Goal: Transaction & Acquisition: Purchase product/service

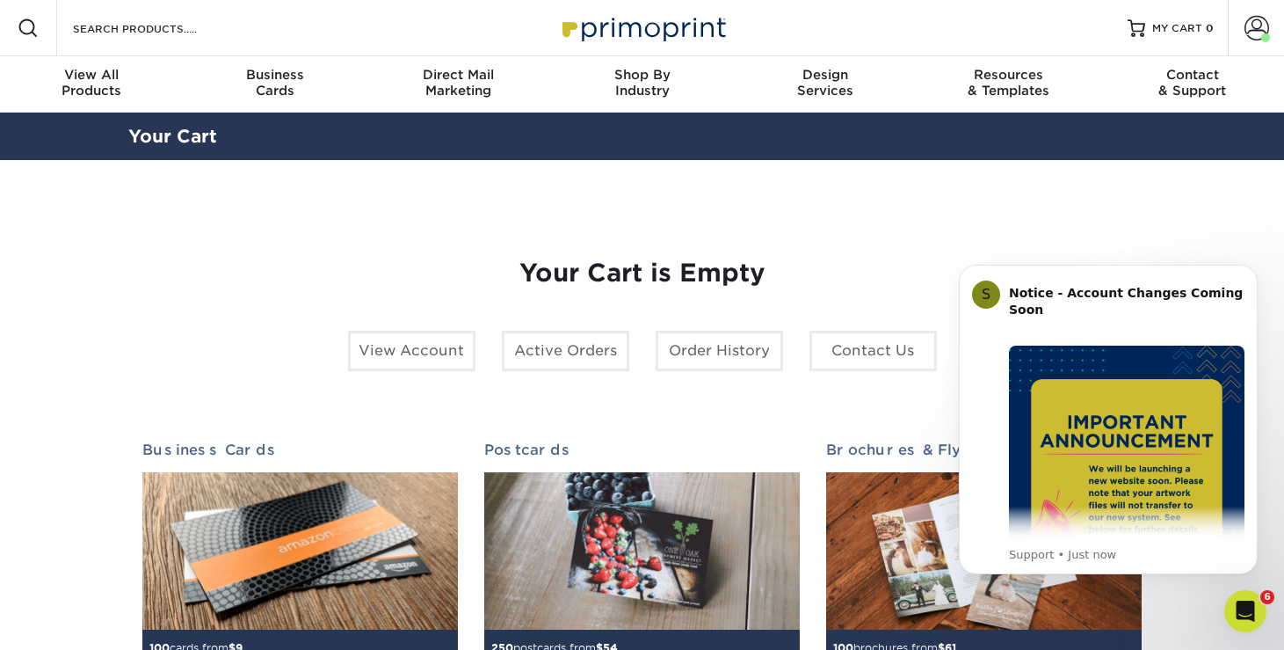
click at [1179, 164] on section "YOUR CART Empty Cart Your Cart is Empty View Account Active Orders Order Histor…" at bounding box center [642, 556] width 1284 height 793
click at [1167, 225] on div "YOUR CART Empty Cart Your Cart is Empty View Account Active Orders Order Histor…" at bounding box center [642, 556] width 1055 height 709
click at [1254, 260] on button "Dismiss notification" at bounding box center [1252, 269] width 23 height 23
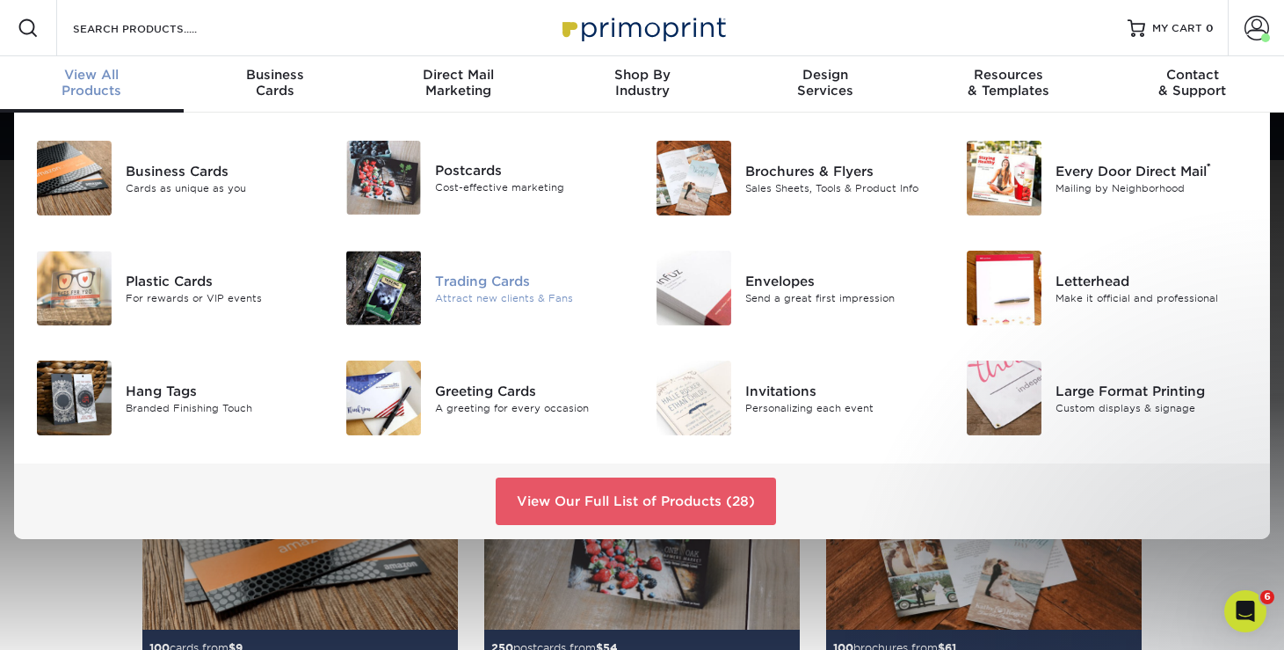
click at [426, 251] on div at bounding box center [384, 288] width 104 height 75
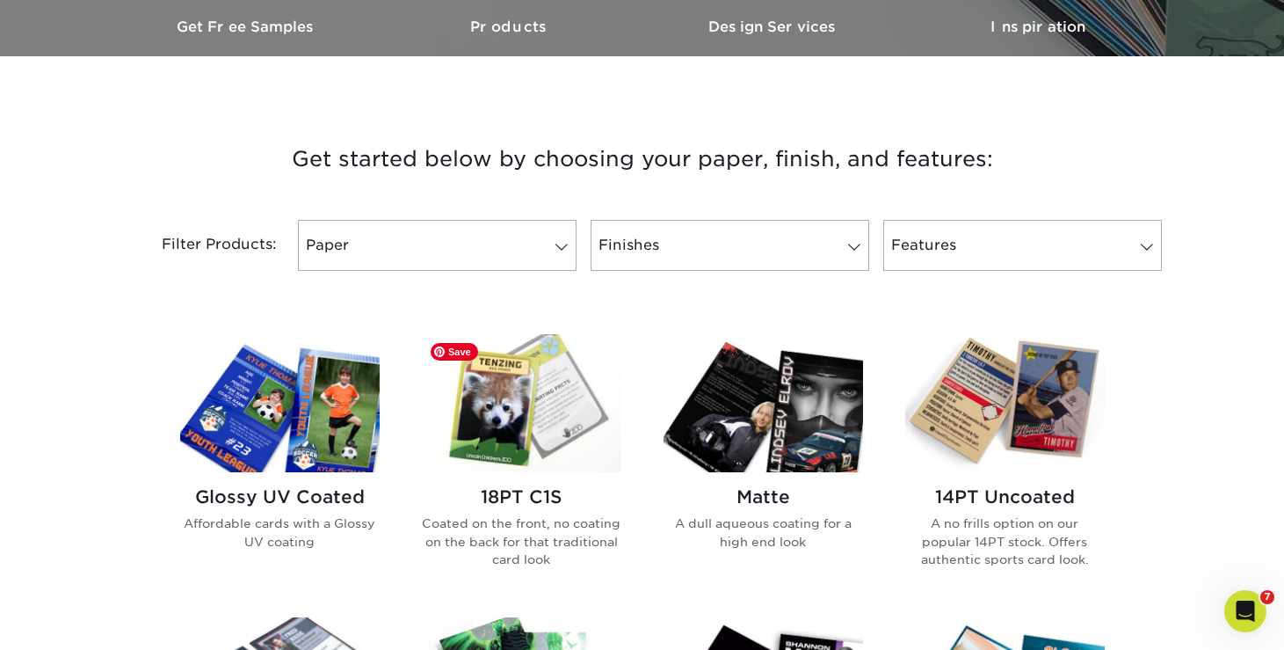
click at [513, 401] on img at bounding box center [522, 403] width 200 height 138
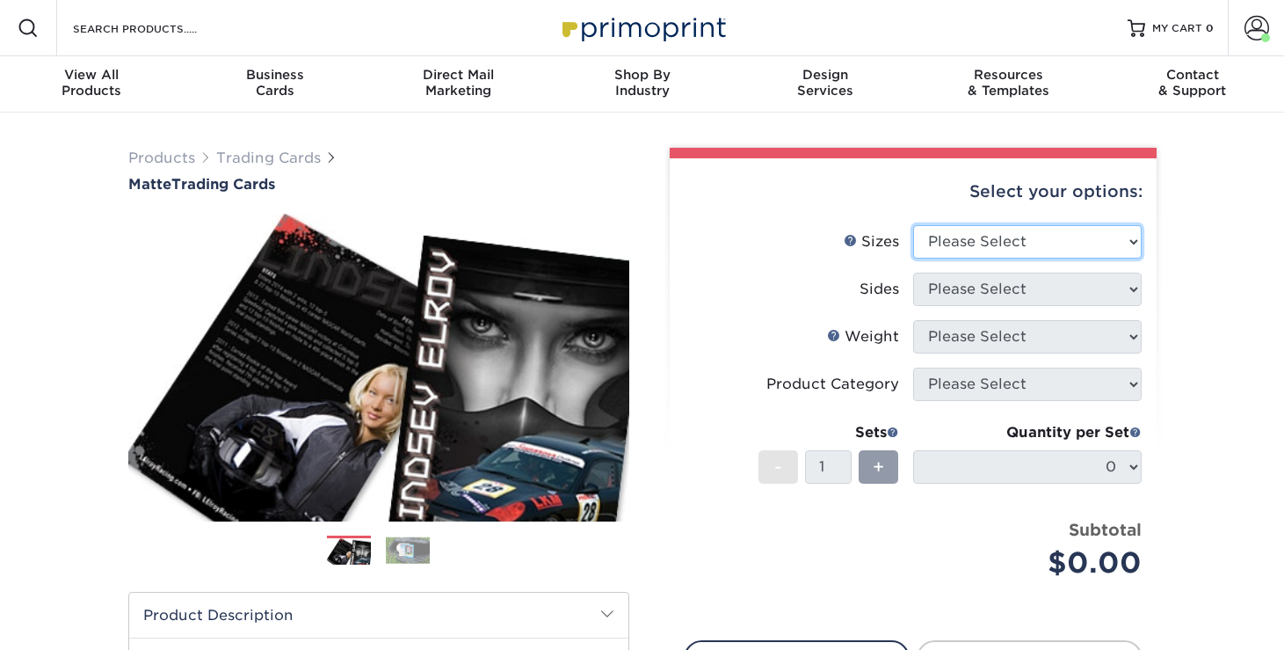
click at [1035, 242] on select "Please Select 2.5" x 3.5"" at bounding box center [1027, 241] width 229 height 33
select select "2.50x3.50"
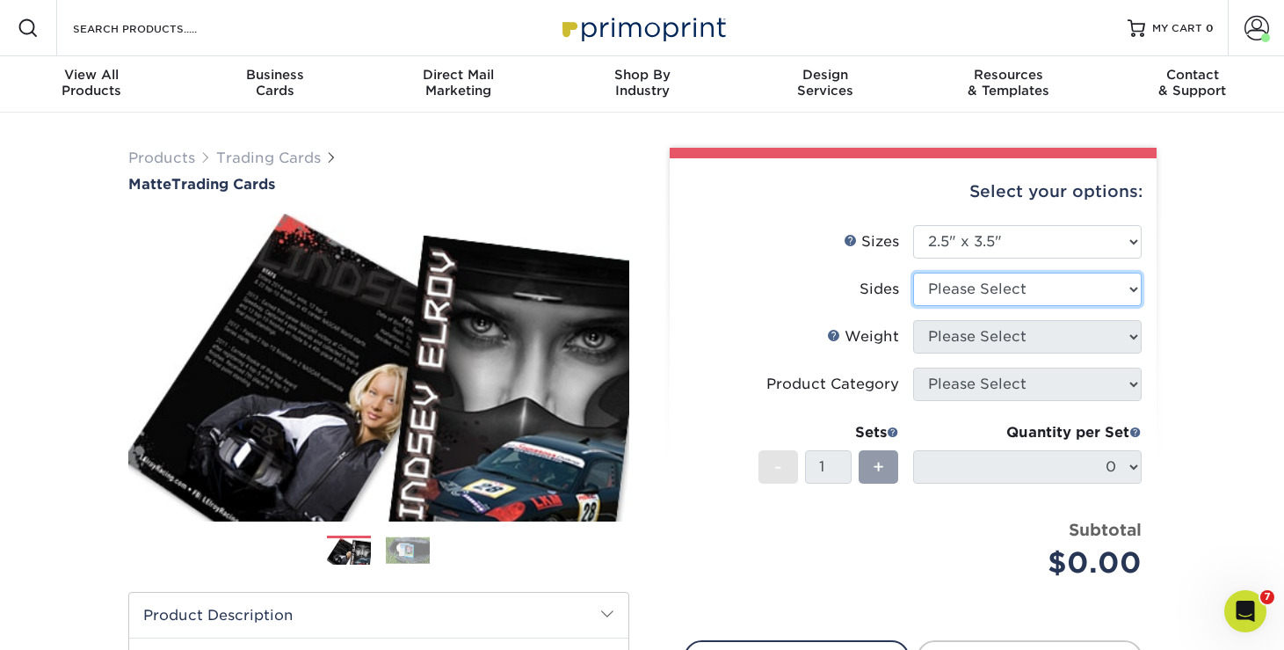
click at [1005, 286] on select "Please Select Print Both Sides Print Front Only" at bounding box center [1027, 289] width 229 height 33
select select "13abbda7-1d64-4f25-8bb2-c179b224825d"
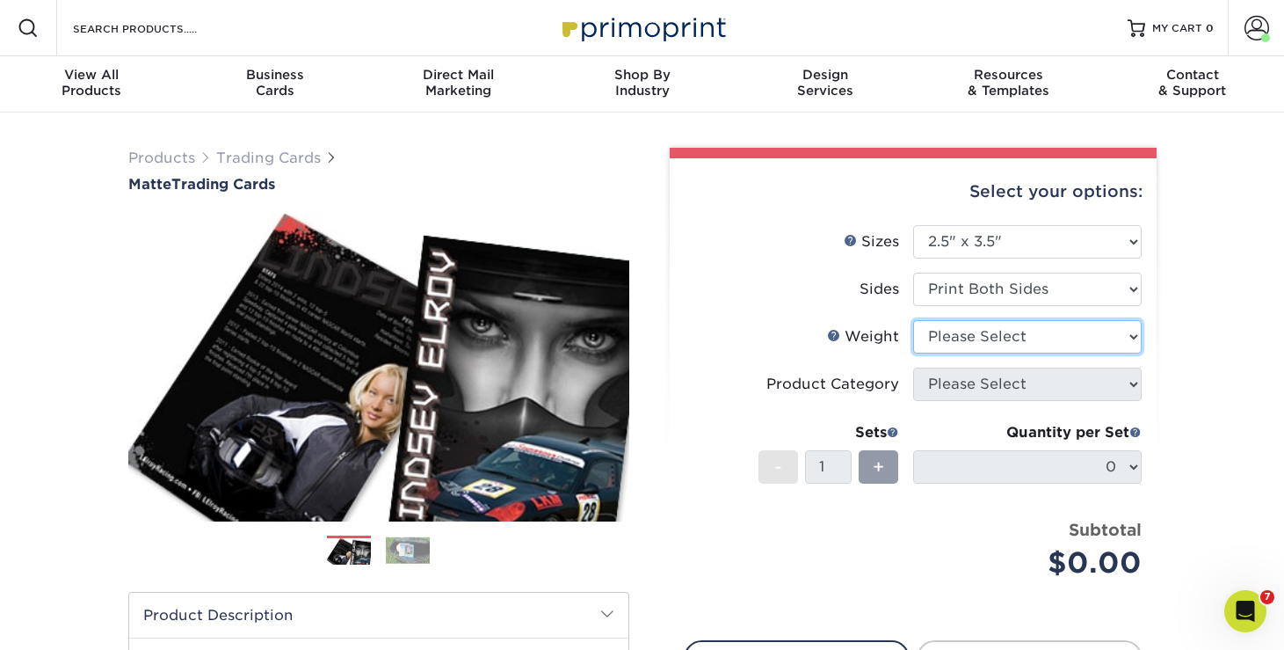
click at [990, 344] on select "Please Select 16PT 14PT" at bounding box center [1027, 336] width 229 height 33
select select "16PT"
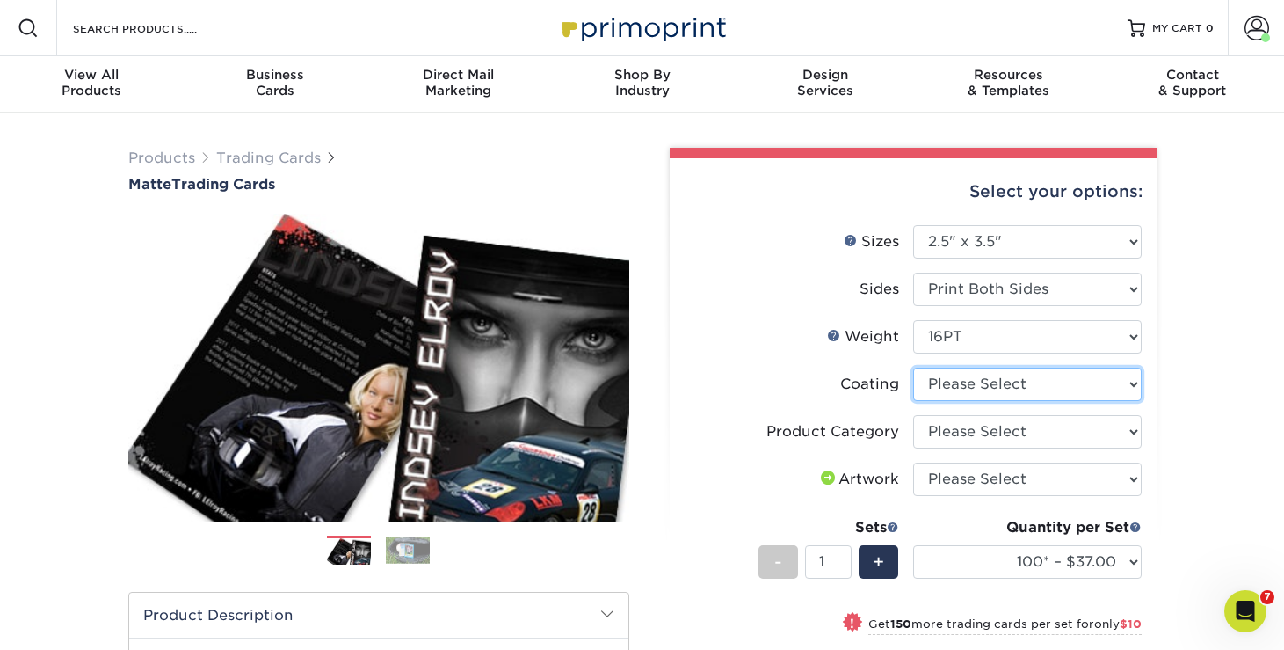
click at [1000, 380] on select at bounding box center [1027, 383] width 229 height 33
select select "121bb7b5-3b4d-429f-bd8d-bbf80e953313"
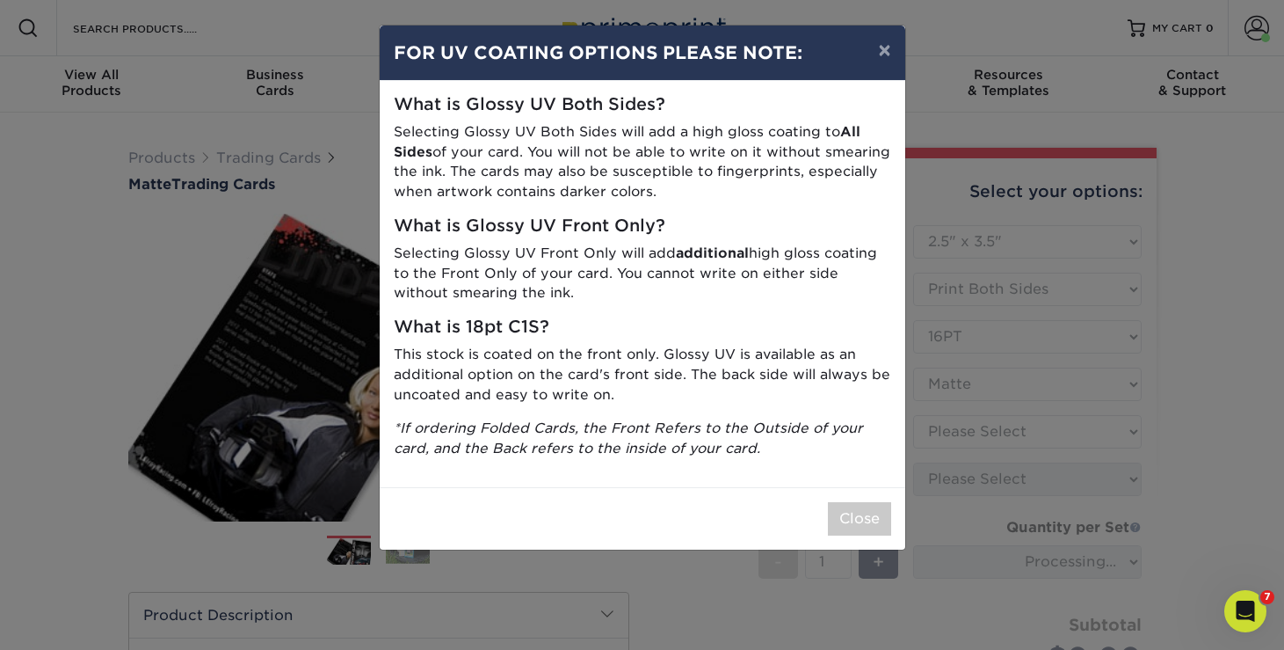
click at [995, 418] on div "× FOR UV COATING OPTIONS PLEASE NOTE: What is Glossy UV Both Sides? Selecting G…" at bounding box center [642, 325] width 1284 height 650
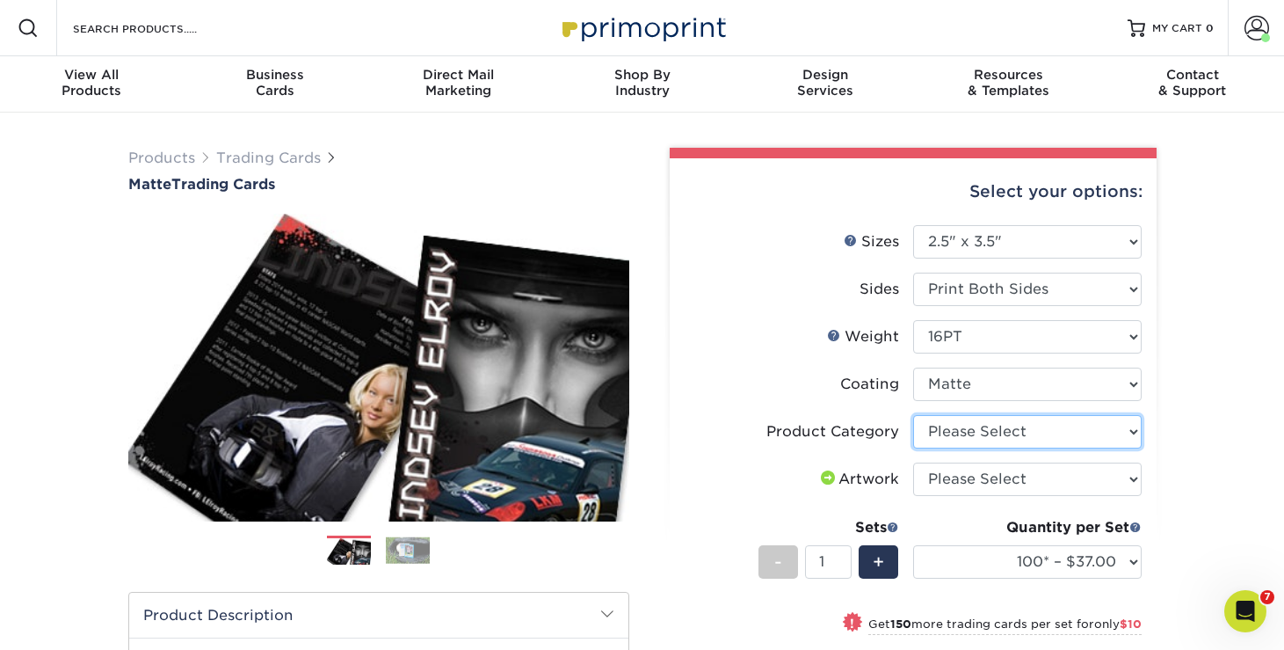
click at [981, 429] on select "Please Select Trading Cards" at bounding box center [1027, 431] width 229 height 33
select select "c2f9bce9-36c2-409d-b101-c29d9d031e18"
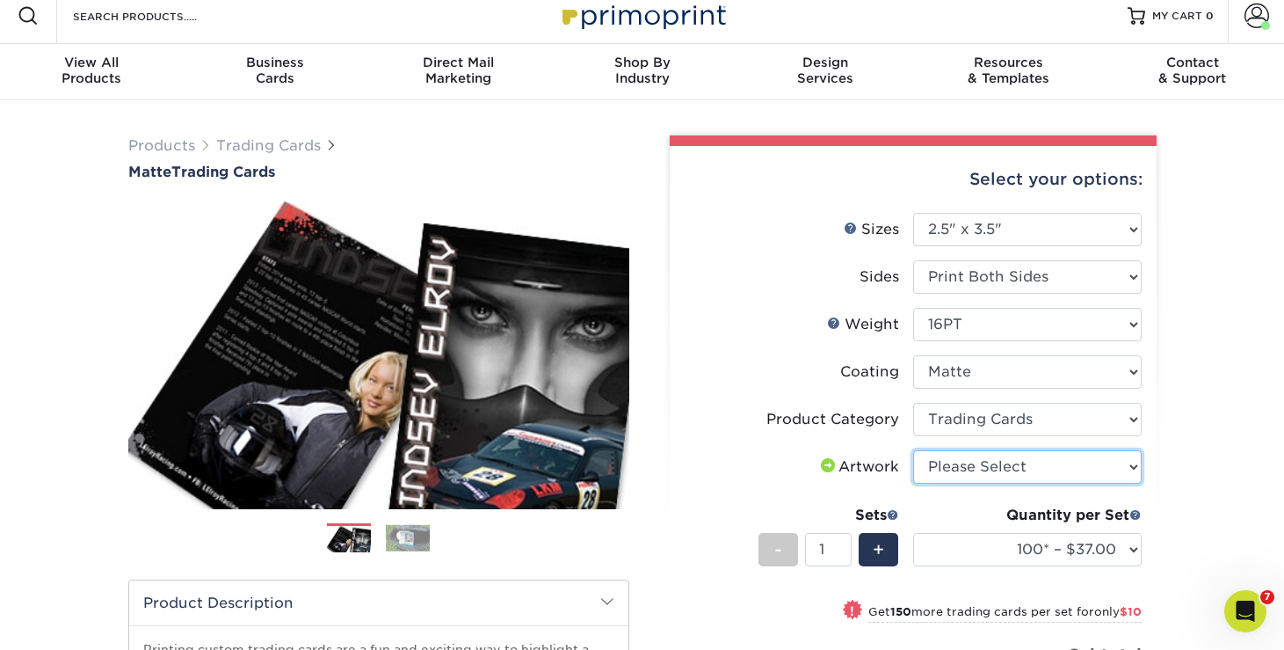
click at [1008, 455] on select "Please Select I will upload files I need a design - $100" at bounding box center [1027, 466] width 229 height 33
select select "upload"
click at [879, 548] on span "+" at bounding box center [878, 549] width 11 height 26
type input "2"
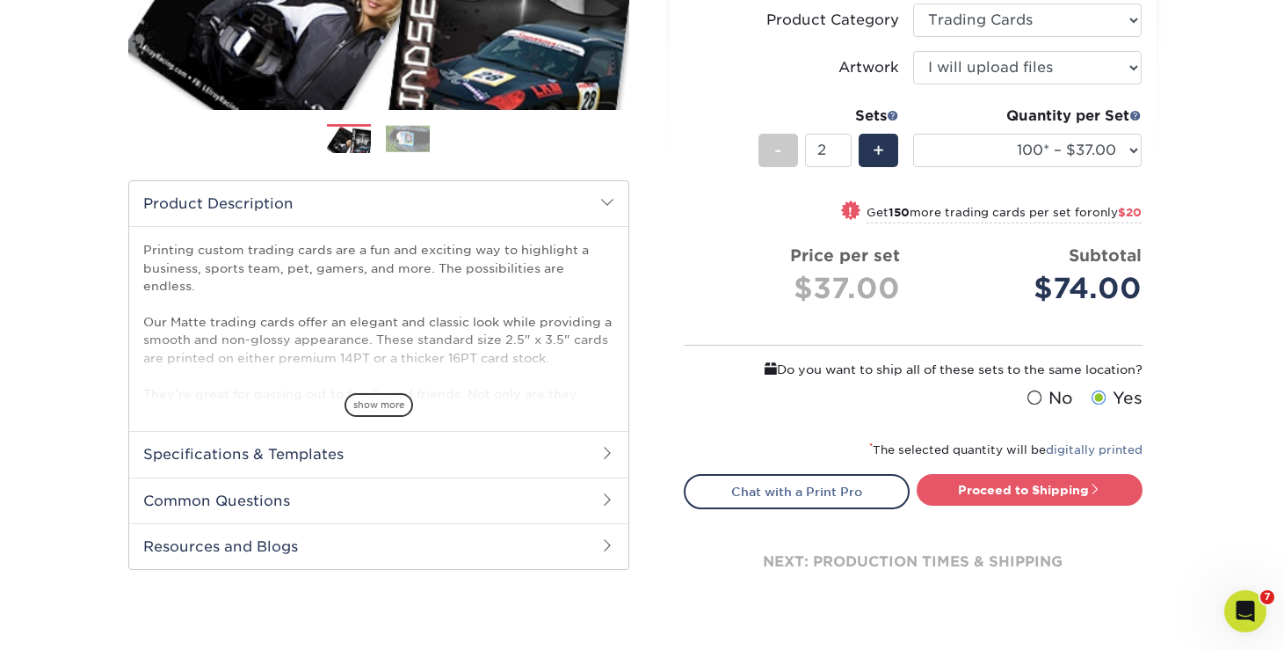
scroll to position [502, 0]
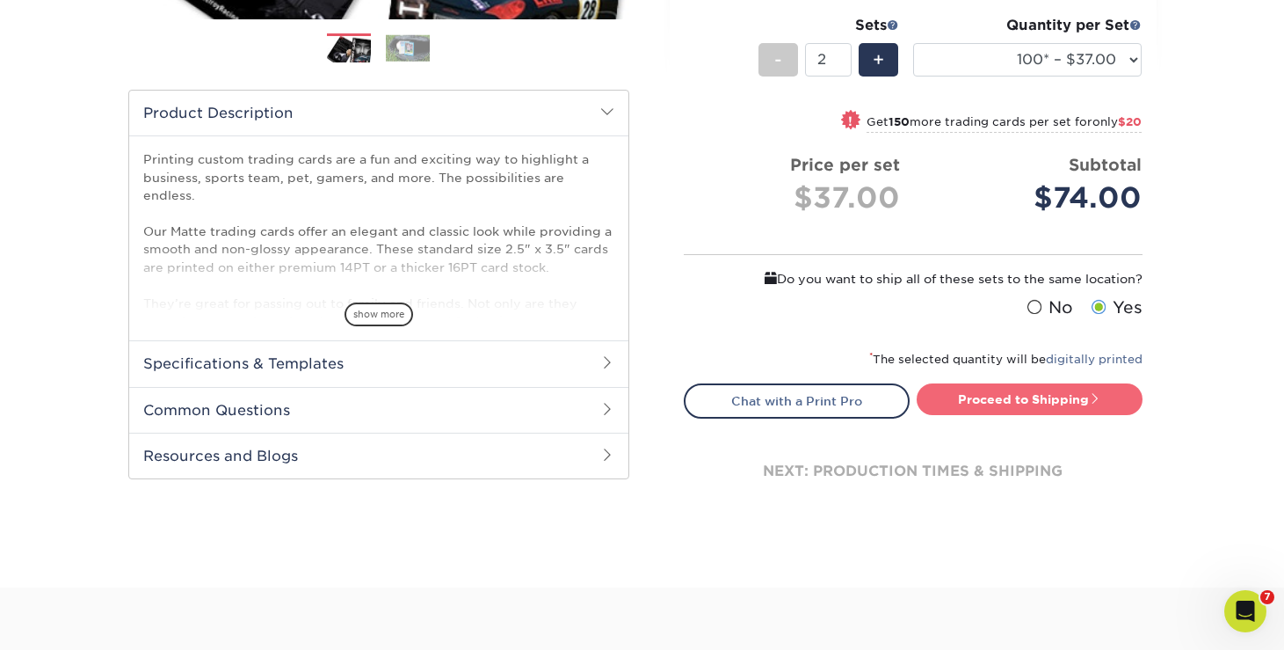
click at [990, 397] on link "Proceed to Shipping" at bounding box center [1030, 399] width 226 height 32
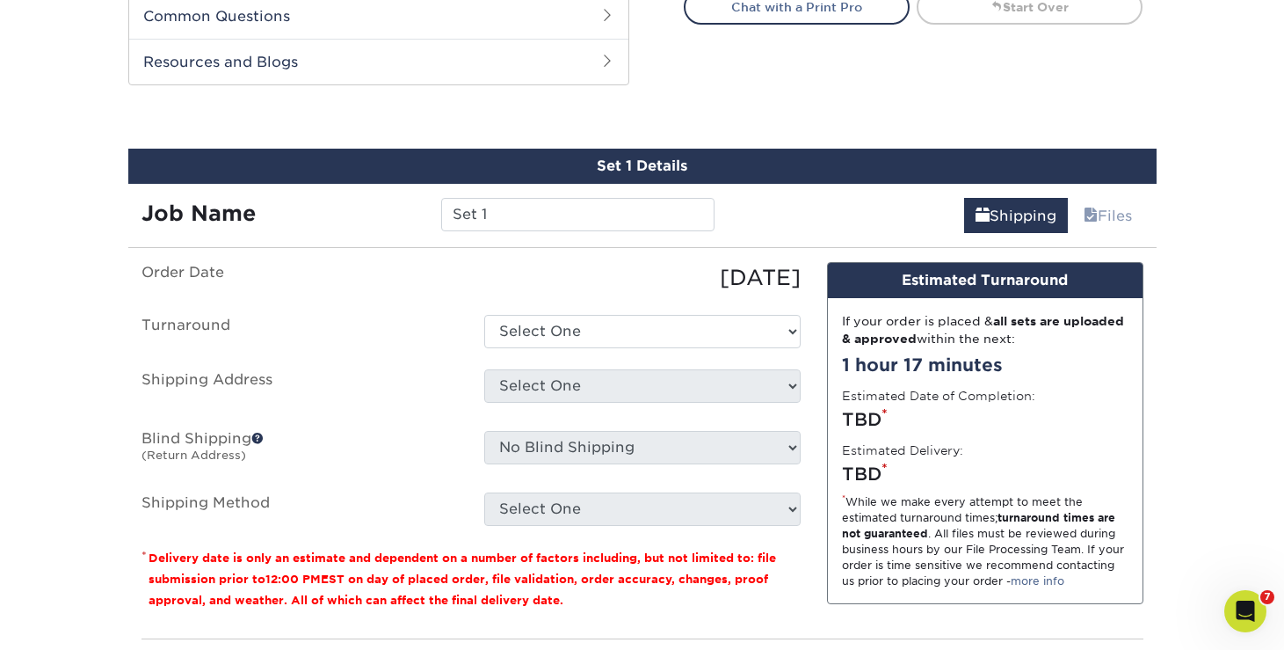
scroll to position [932, 0]
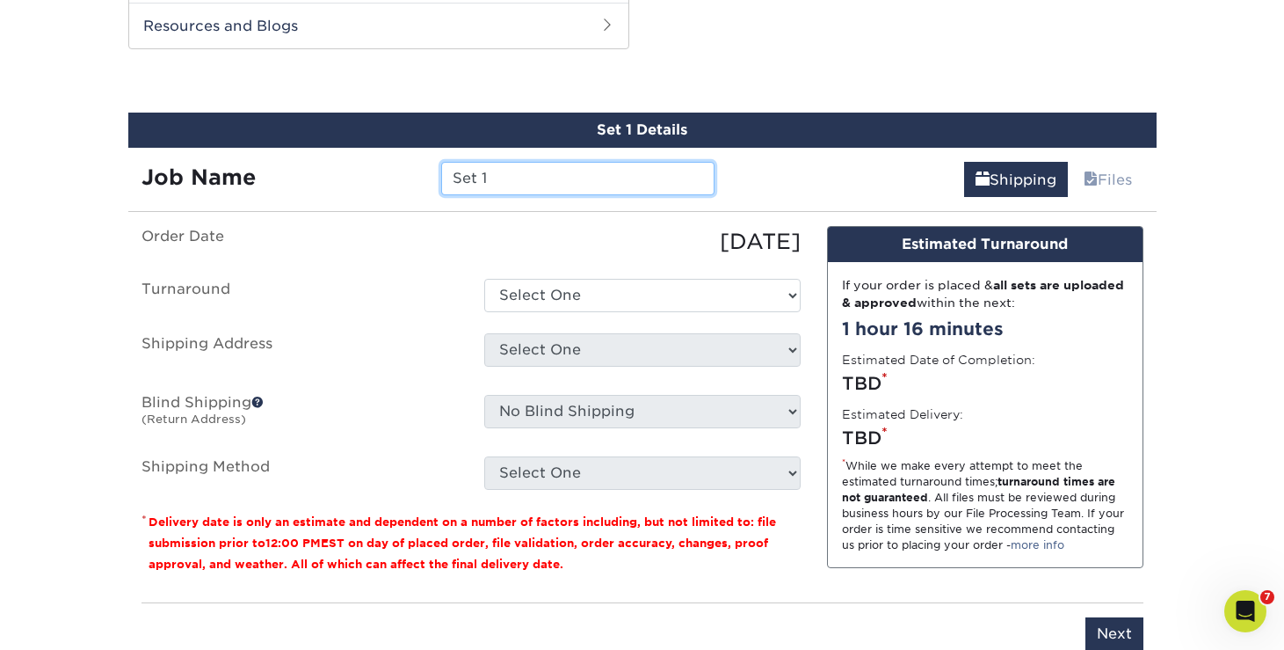
click at [595, 193] on input "Set 1" at bounding box center [577, 178] width 273 height 33
click at [587, 179] on input "Rwanda Bagarazagaza" at bounding box center [577, 178] width 273 height 33
type input "Rwanda Bagaragaza"
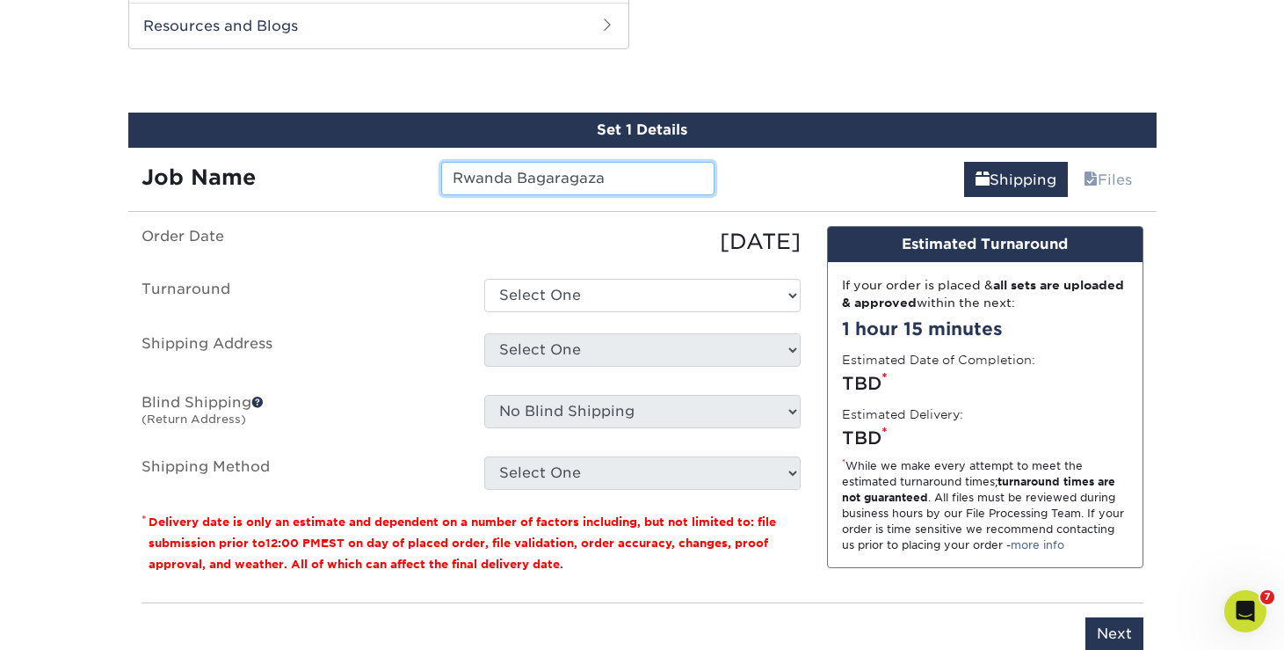
scroll to position [1013, 0]
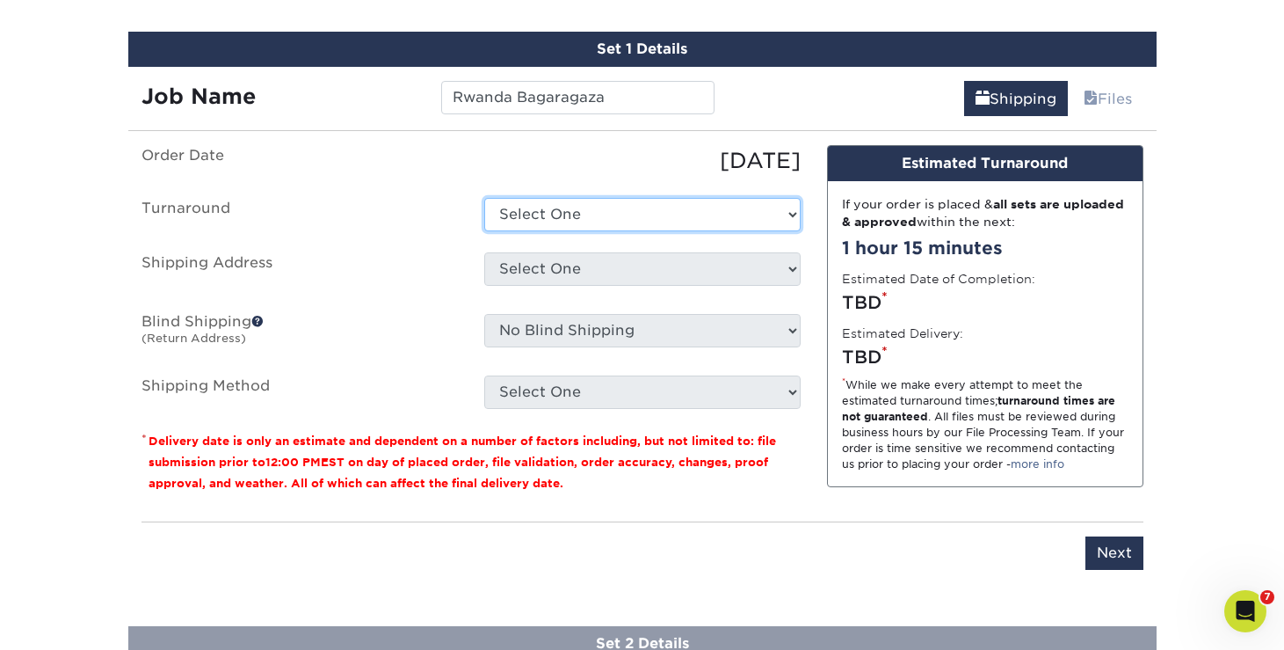
click at [692, 227] on select "Select One 2-4 Business Days 2 Day Next Business Day" at bounding box center [642, 214] width 316 height 33
click at [681, 207] on select "Select One 2-4 Business Days 2 Day Next Business Day" at bounding box center [642, 214] width 316 height 33
select select "cbe91c23-2601-4968-aa0f-393d26c839b7"
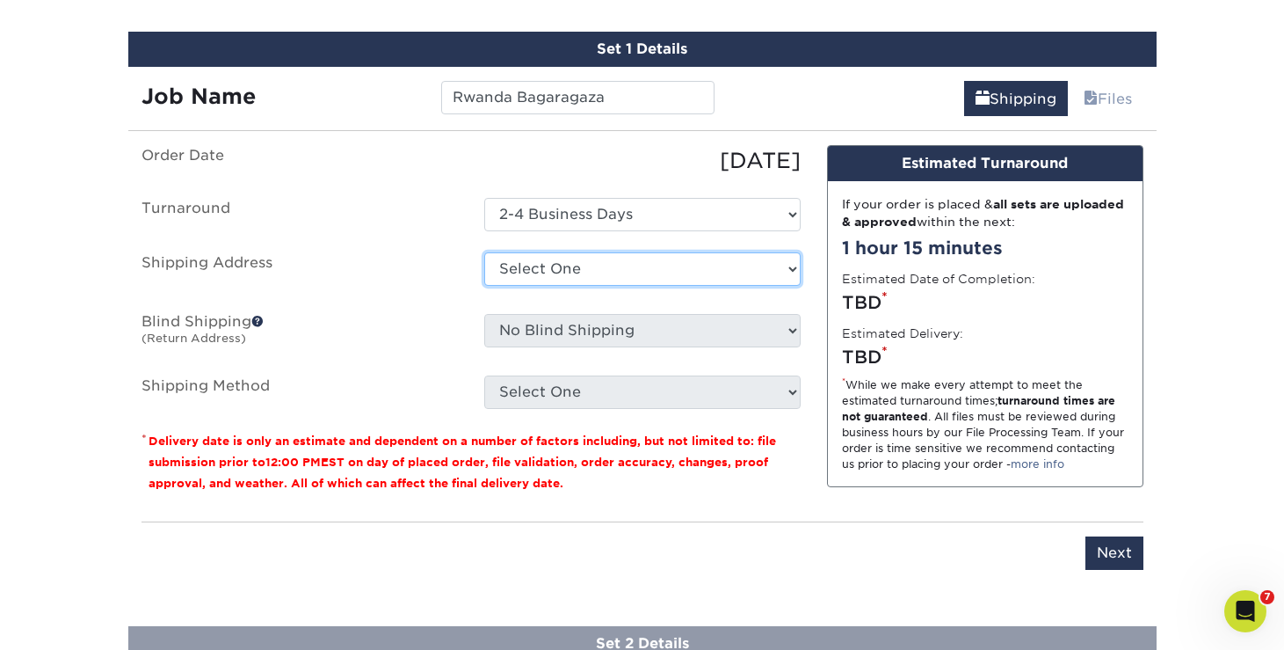
click at [673, 264] on select "Select One Evermore Evermore Coffee Roasters Evermore Coffee Roasters Evermore …" at bounding box center [642, 268] width 316 height 33
select select "243251"
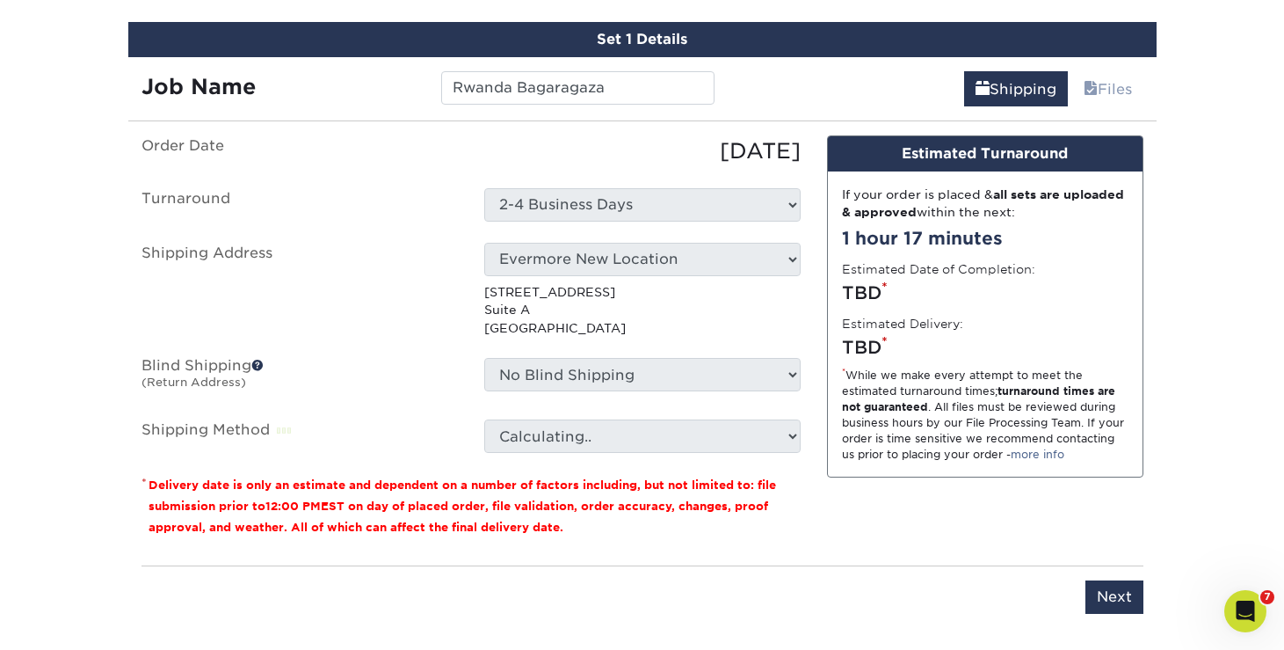
scroll to position [1023, 0]
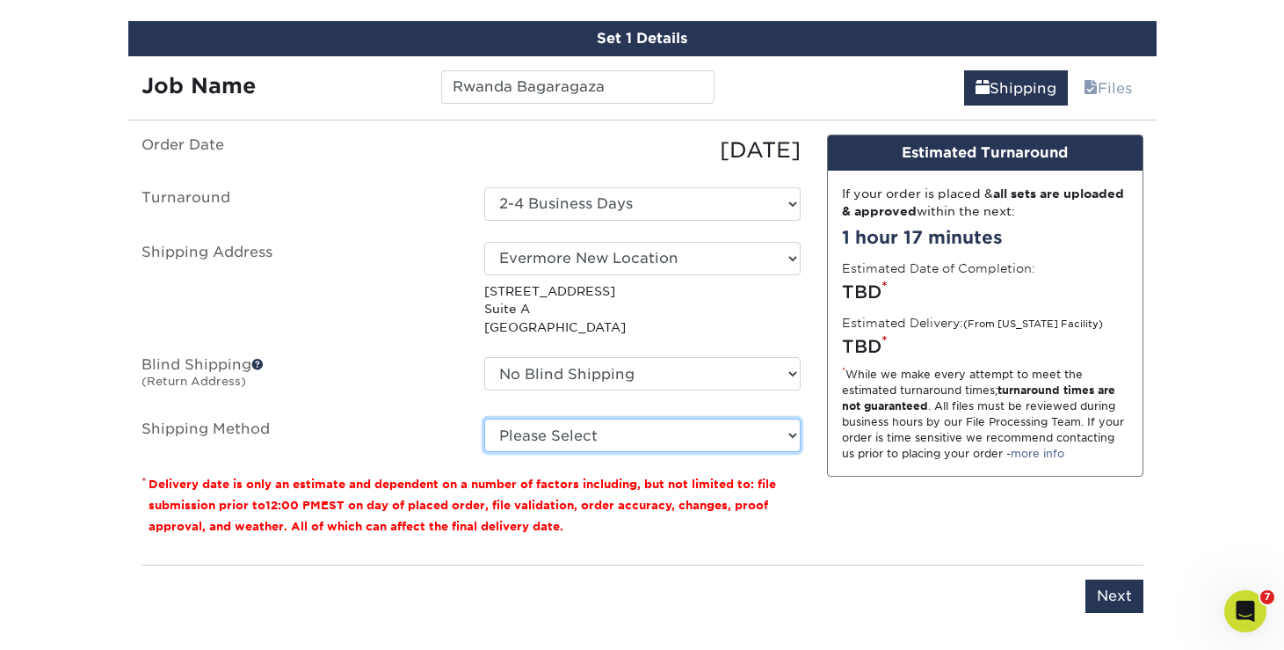
click at [607, 435] on select "Please Select Ground Shipping (+$16.21) 3 Day Shipping Service (+$19.90) 2 Day …" at bounding box center [642, 434] width 316 height 33
select select "03"
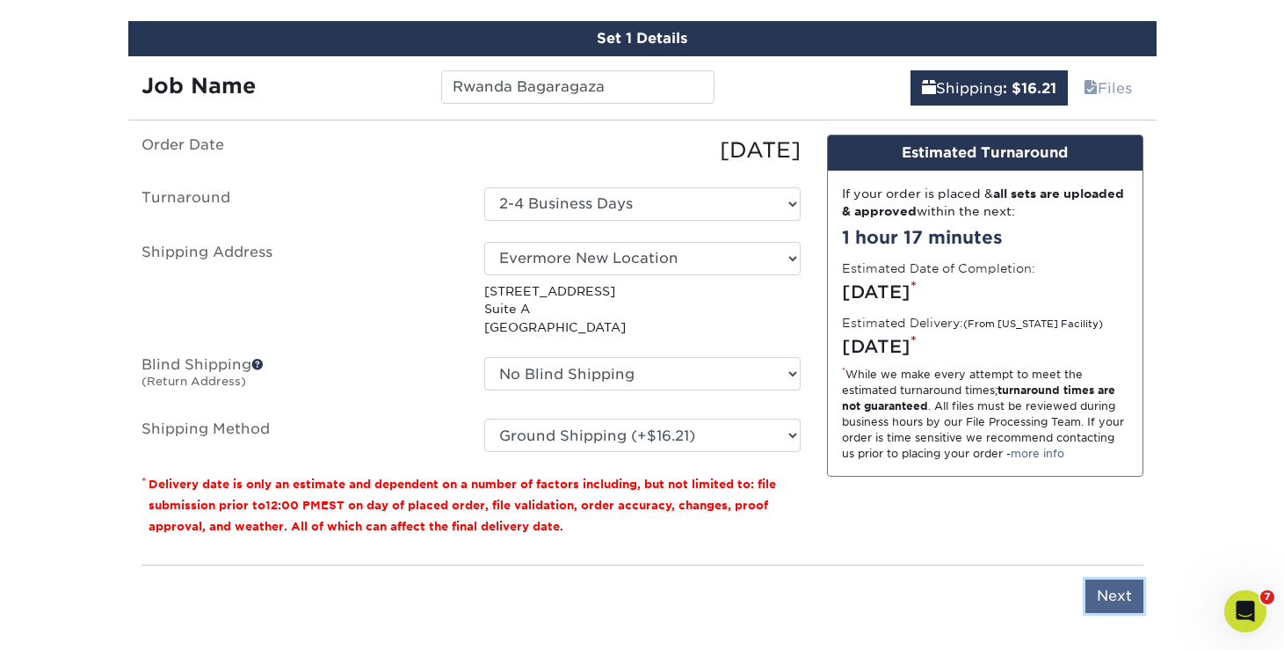
click at [1120, 608] on input "Next" at bounding box center [1115, 595] width 58 height 33
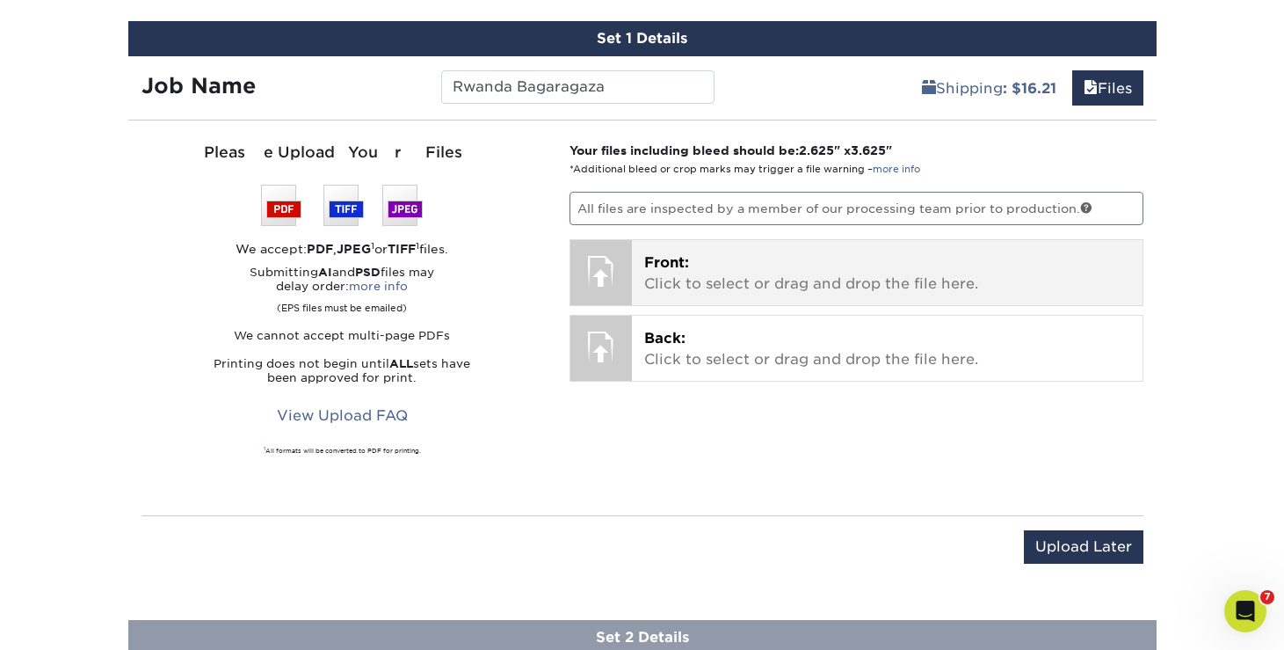
click at [653, 258] on span "Front:" at bounding box center [666, 262] width 45 height 17
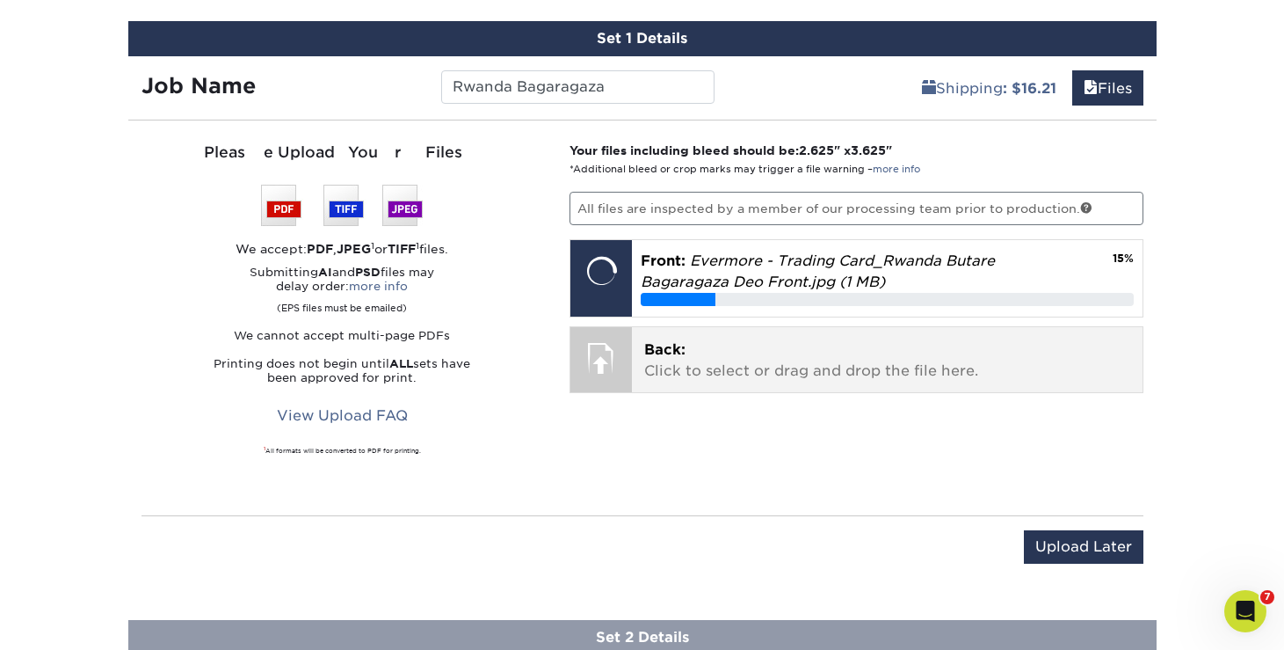
click at [705, 349] on p "Back: Click to select or drag and drop the file here." at bounding box center [887, 360] width 486 height 42
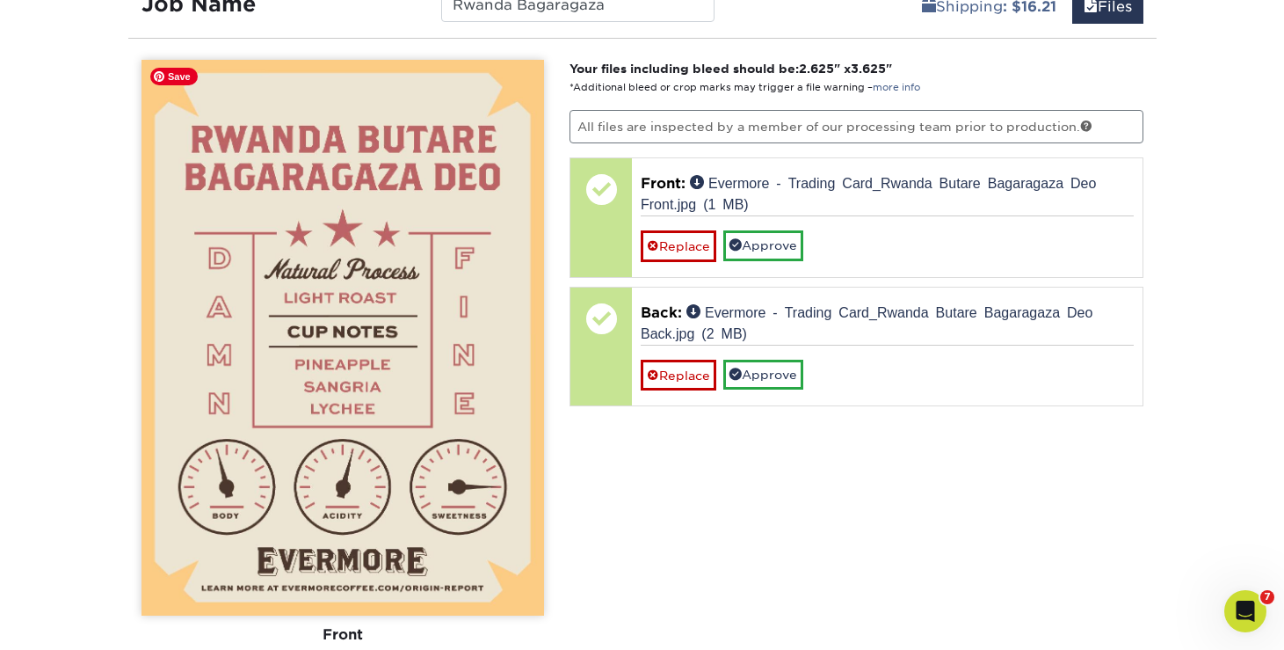
scroll to position [1077, 0]
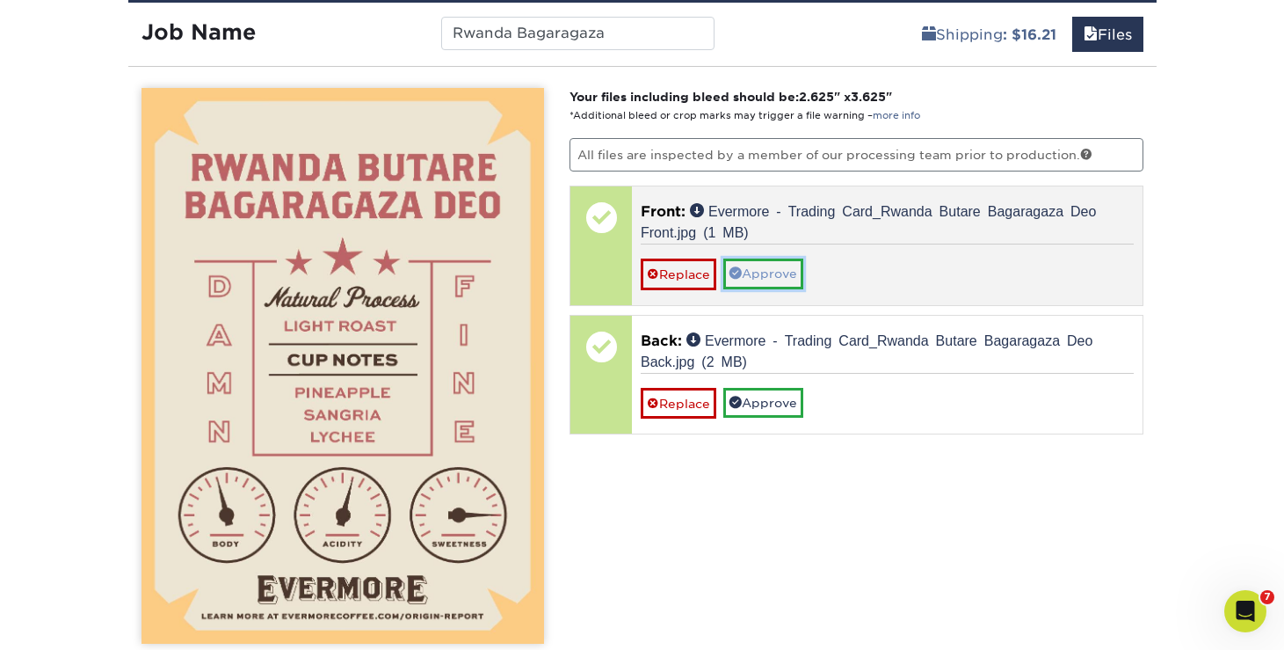
click at [771, 266] on link "Approve" at bounding box center [764, 273] width 80 height 30
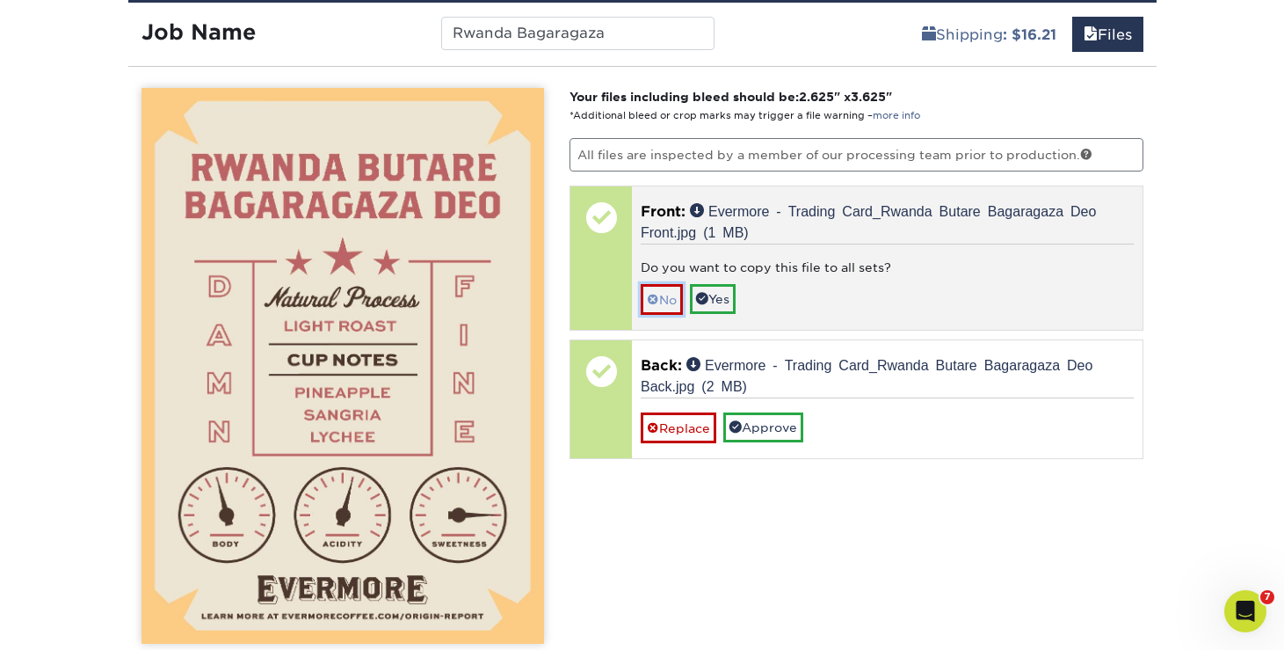
click at [668, 298] on link "No" at bounding box center [662, 299] width 42 height 31
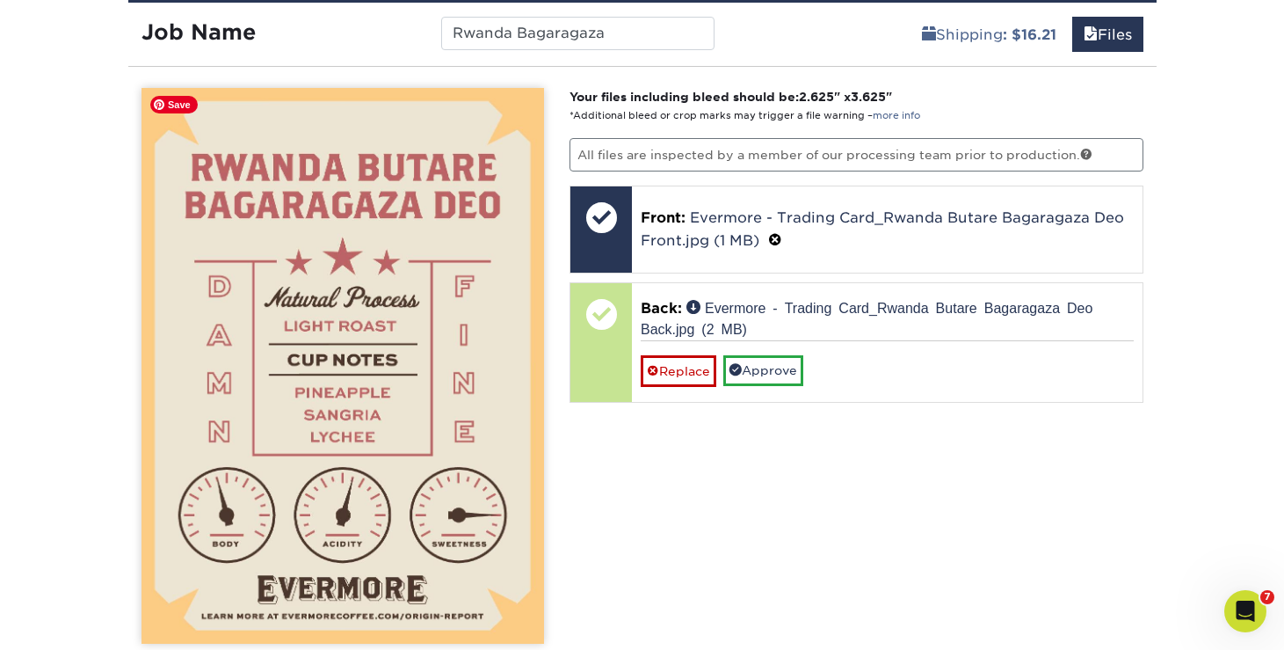
scroll to position [1226, 0]
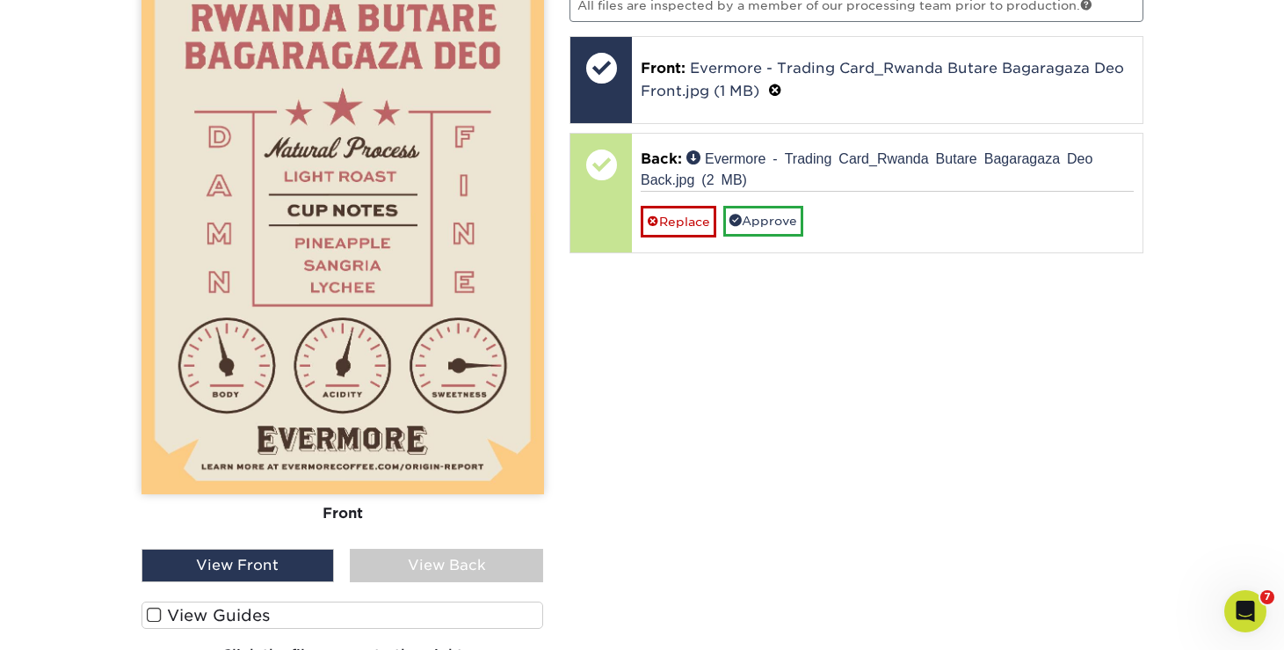
click at [402, 563] on div "View Back" at bounding box center [446, 565] width 193 height 33
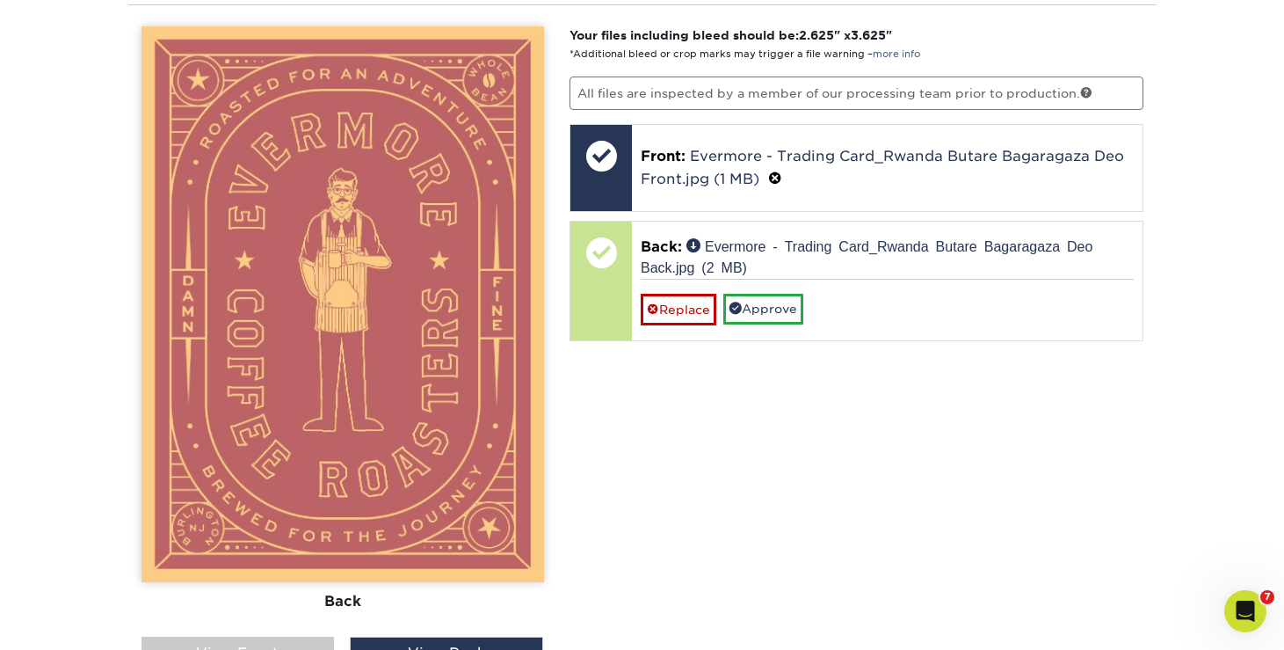
scroll to position [1137, 0]
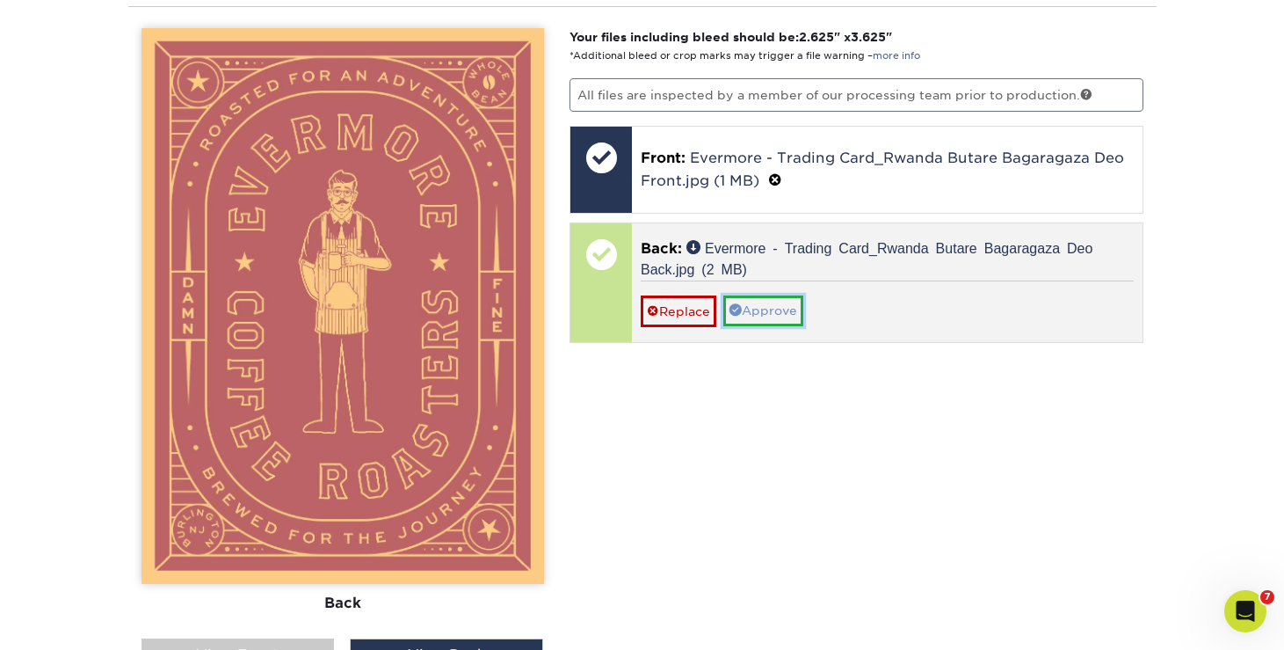
click at [753, 304] on link "Approve" at bounding box center [764, 310] width 80 height 30
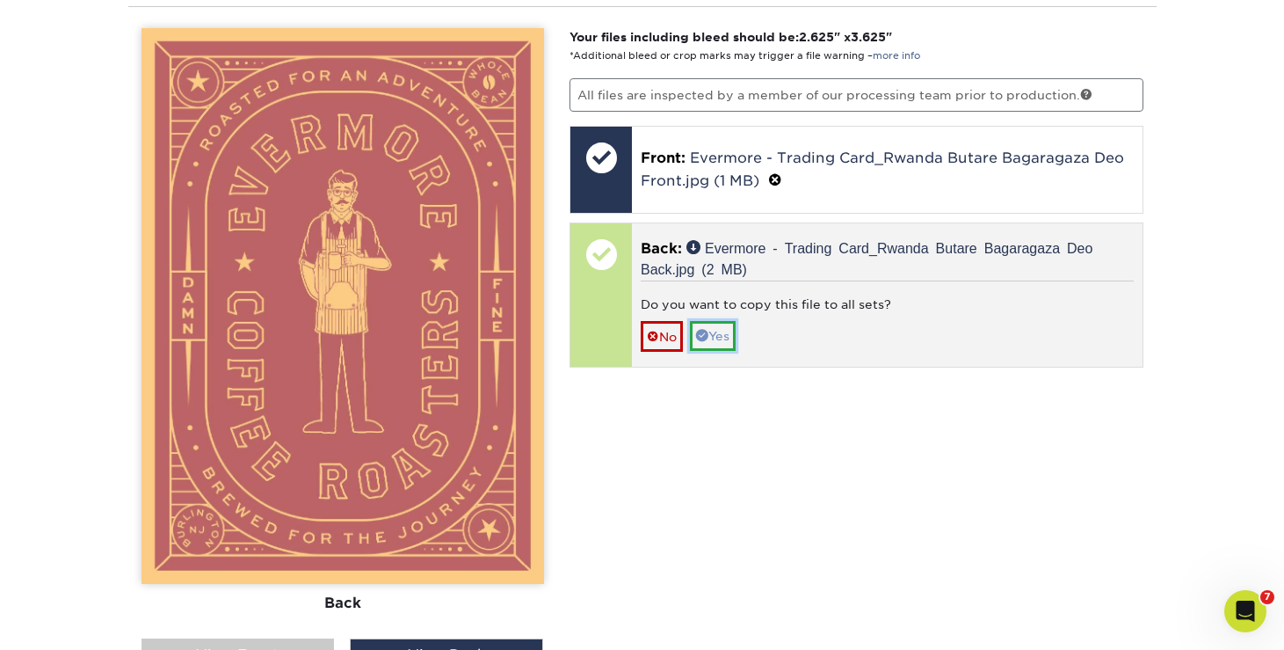
click at [712, 341] on link "Yes" at bounding box center [713, 336] width 46 height 30
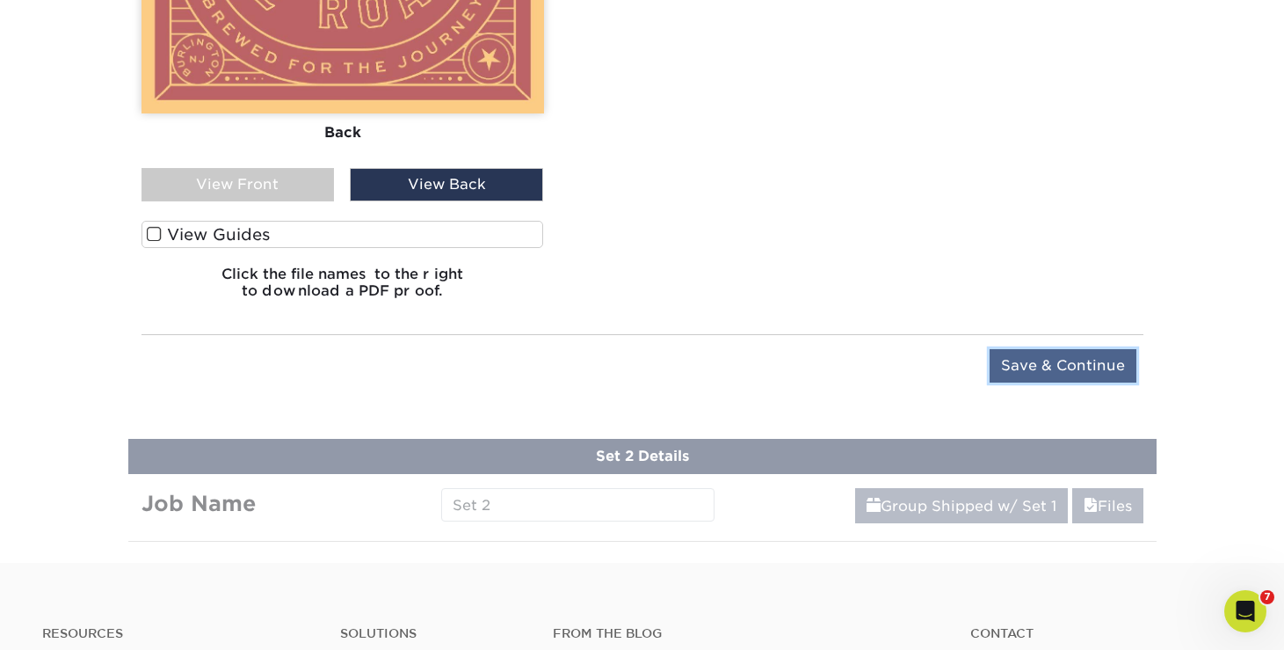
click at [1011, 355] on input "Save & Continue" at bounding box center [1063, 365] width 147 height 33
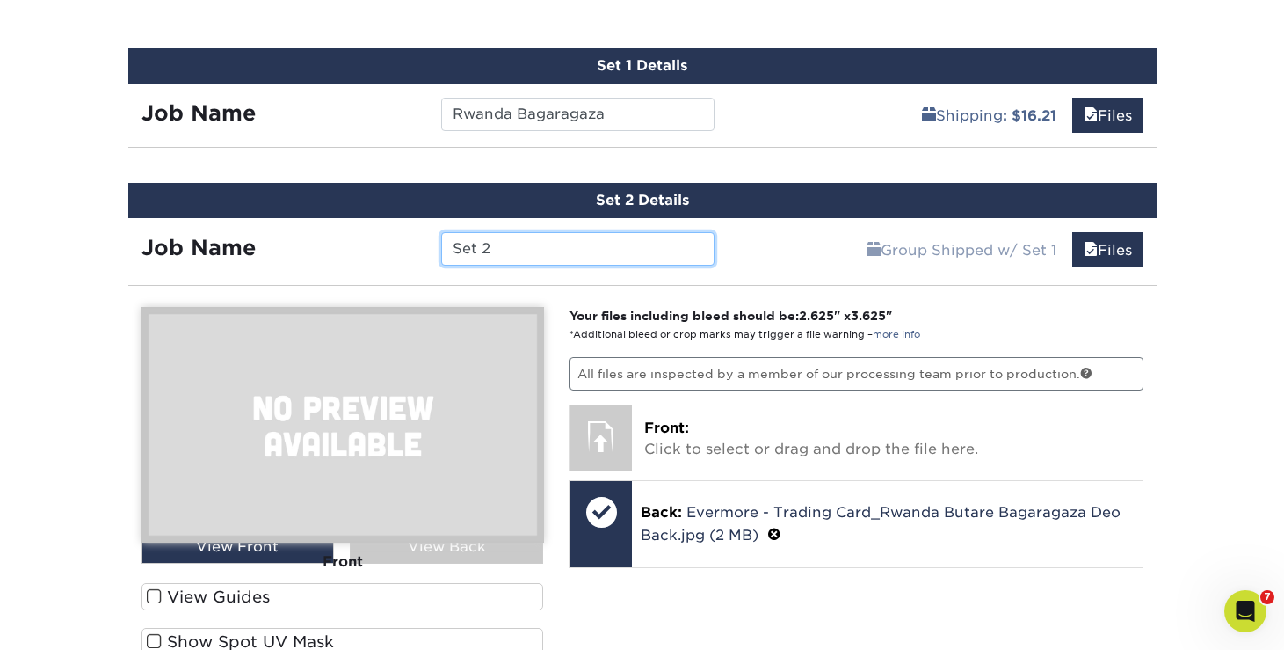
scroll to position [818, 0]
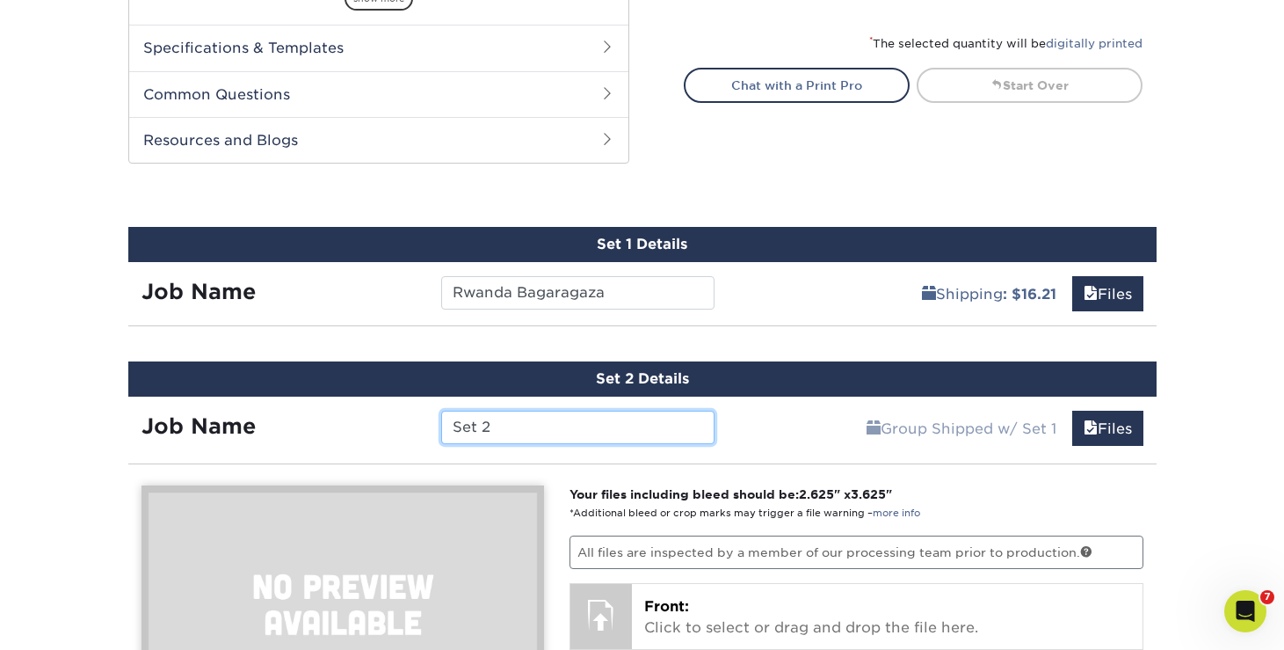
click at [589, 425] on input "Set 2" at bounding box center [577, 427] width 273 height 33
type input "[GEOGRAPHIC_DATA]"
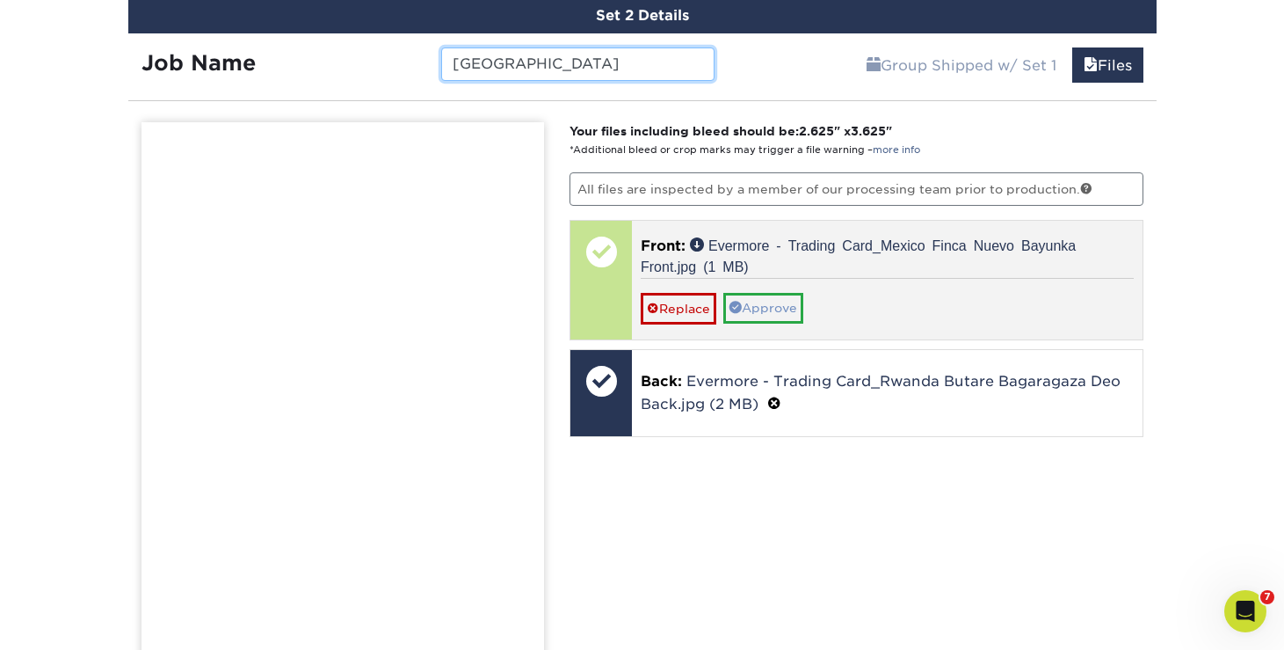
scroll to position [1153, 0]
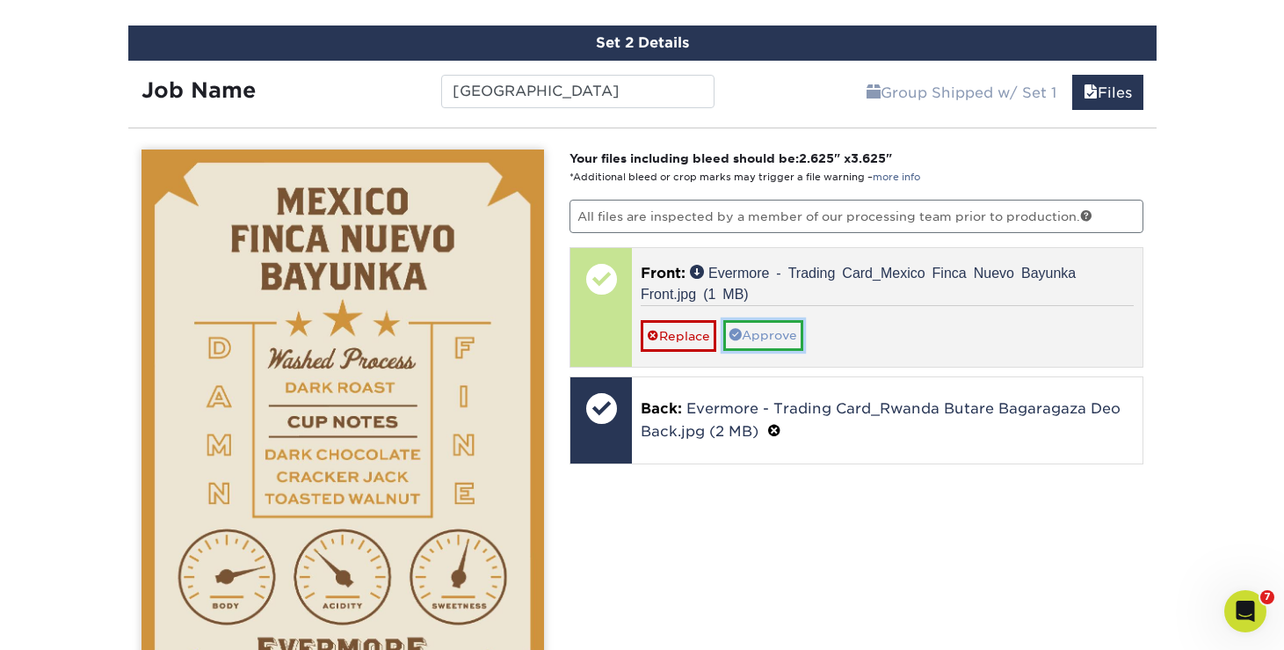
click at [788, 337] on link "Approve" at bounding box center [764, 335] width 80 height 30
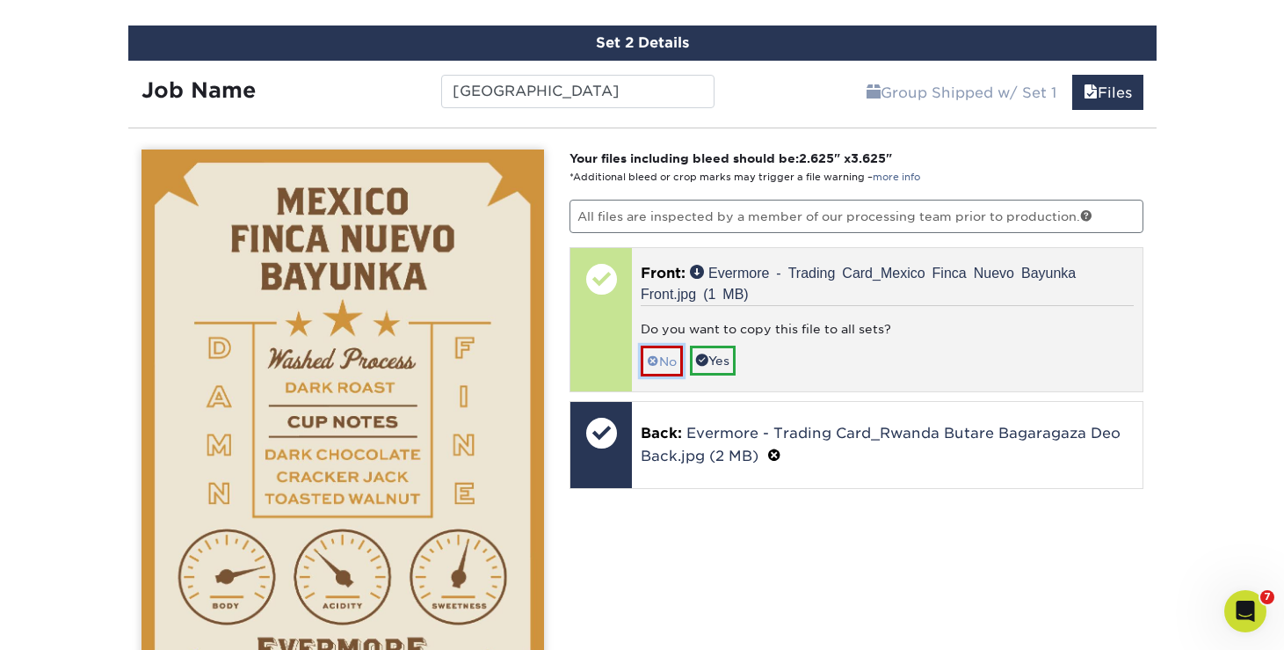
click at [672, 347] on link "No" at bounding box center [662, 361] width 42 height 31
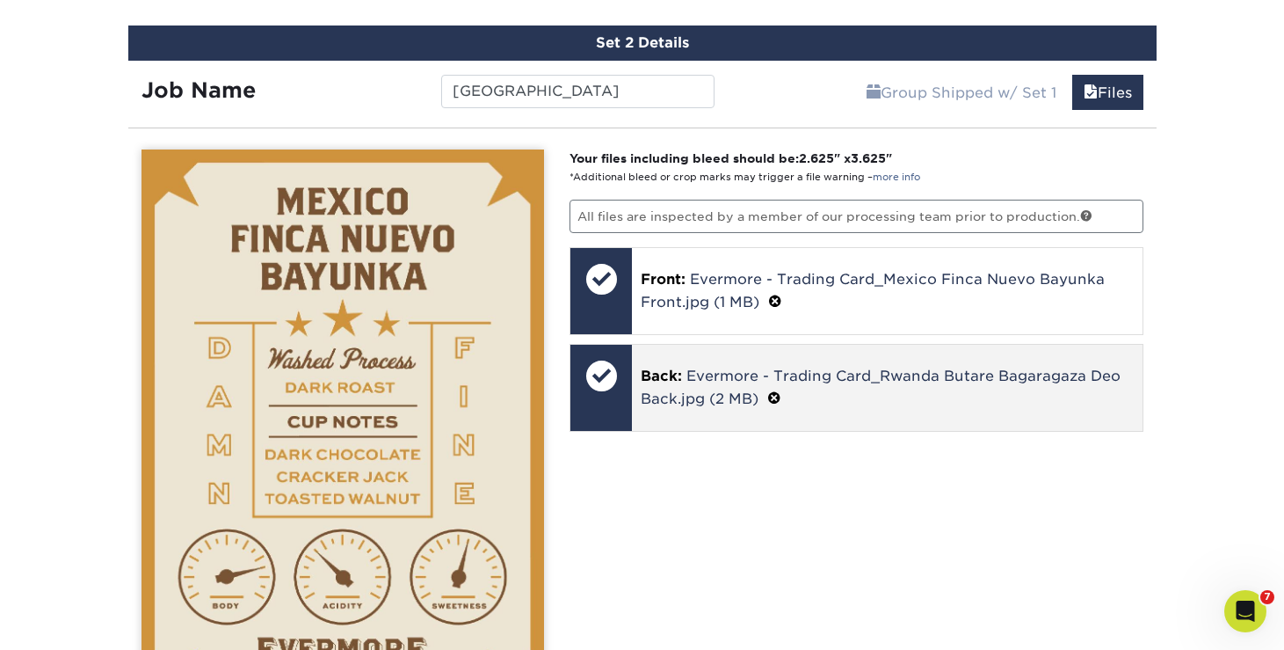
click at [777, 397] on span at bounding box center [774, 398] width 14 height 17
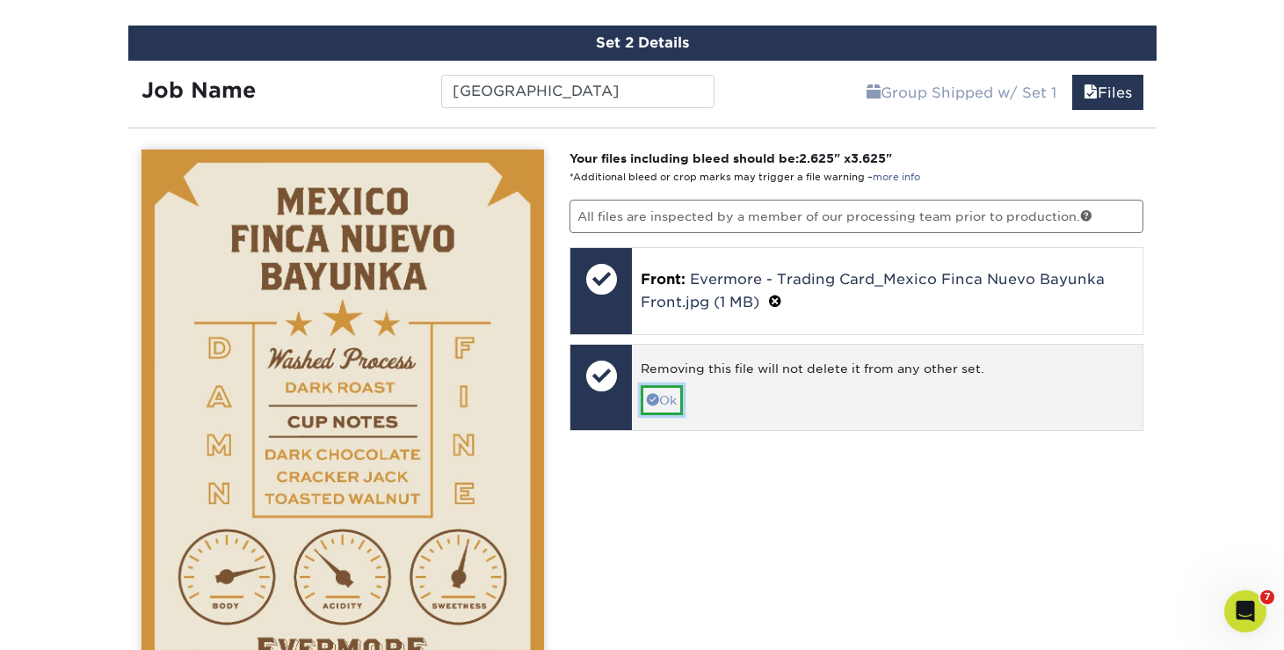
click at [662, 399] on link "Ok" at bounding box center [662, 400] width 42 height 30
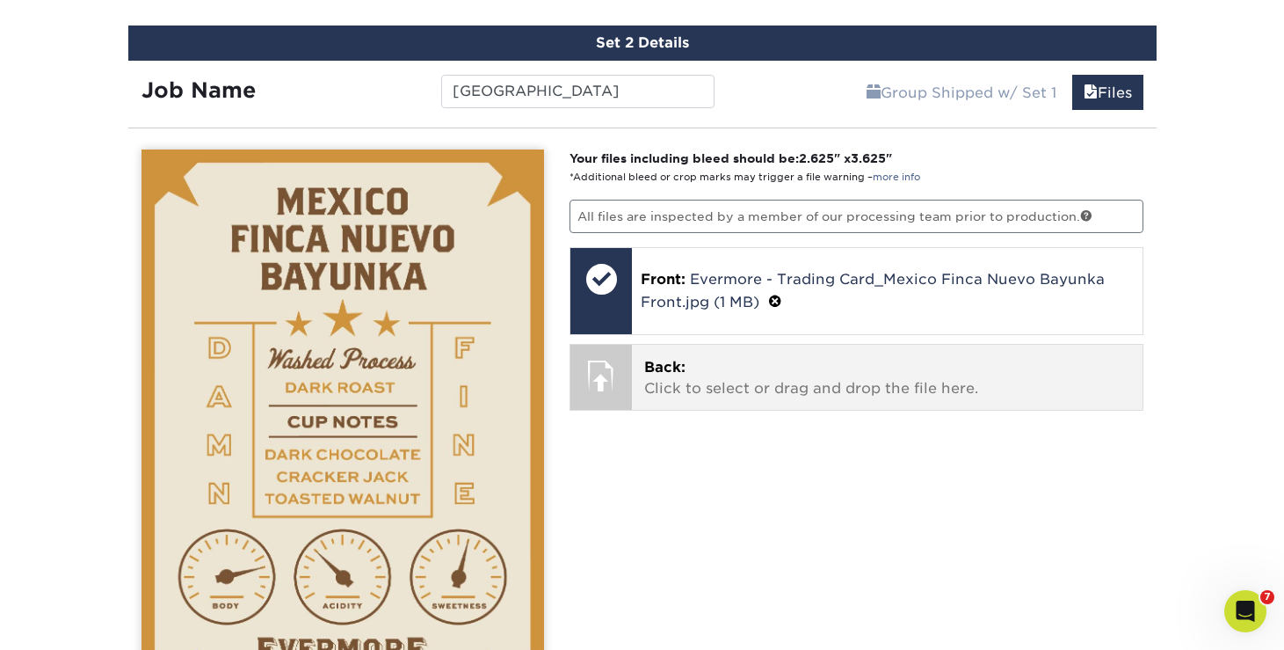
click at [780, 393] on p "Back: Click to select or drag and drop the file here." at bounding box center [887, 378] width 486 height 42
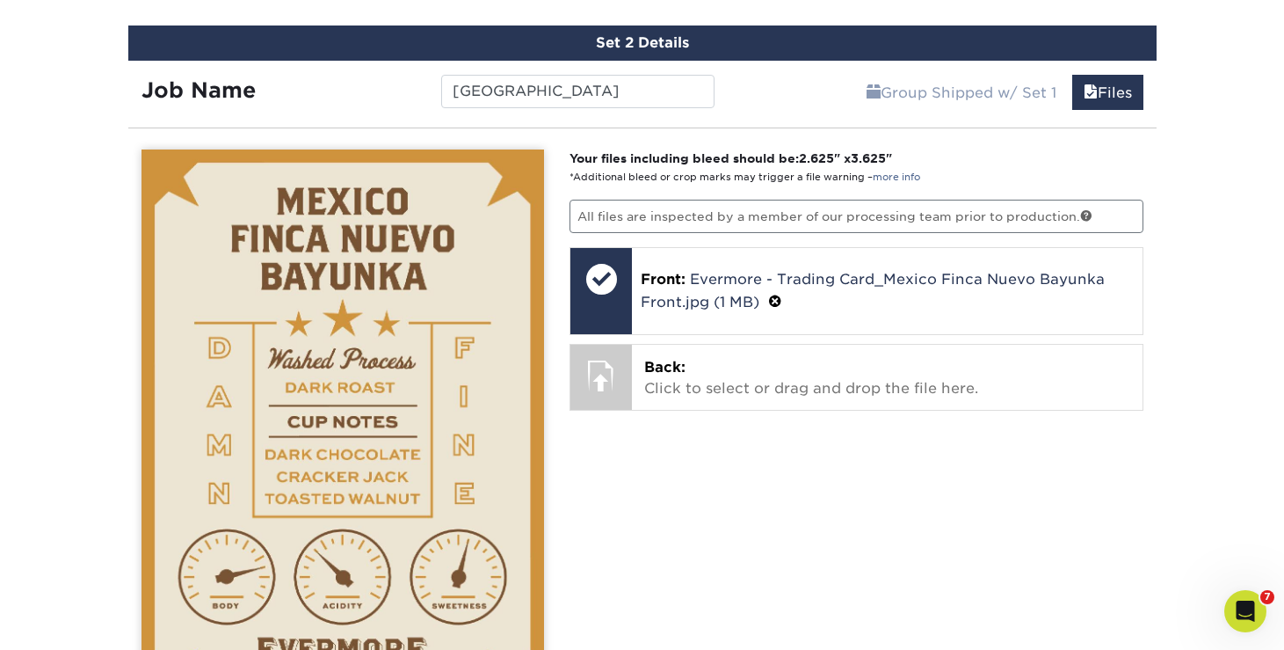
click at [886, 418] on div "Your files including bleed should be: 2.625 " x 3.625 " *Additional bleed or cr…" at bounding box center [856, 571] width 600 height 845
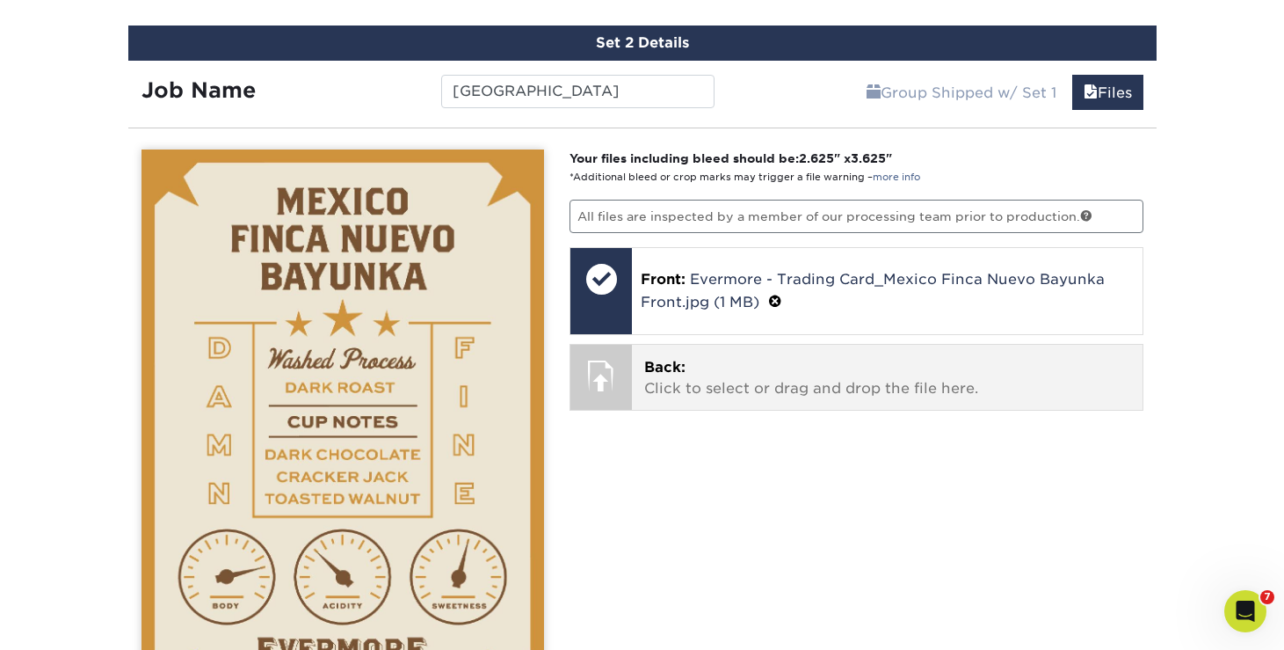
click at [779, 370] on p "Back: Click to select or drag and drop the file here." at bounding box center [887, 378] width 486 height 42
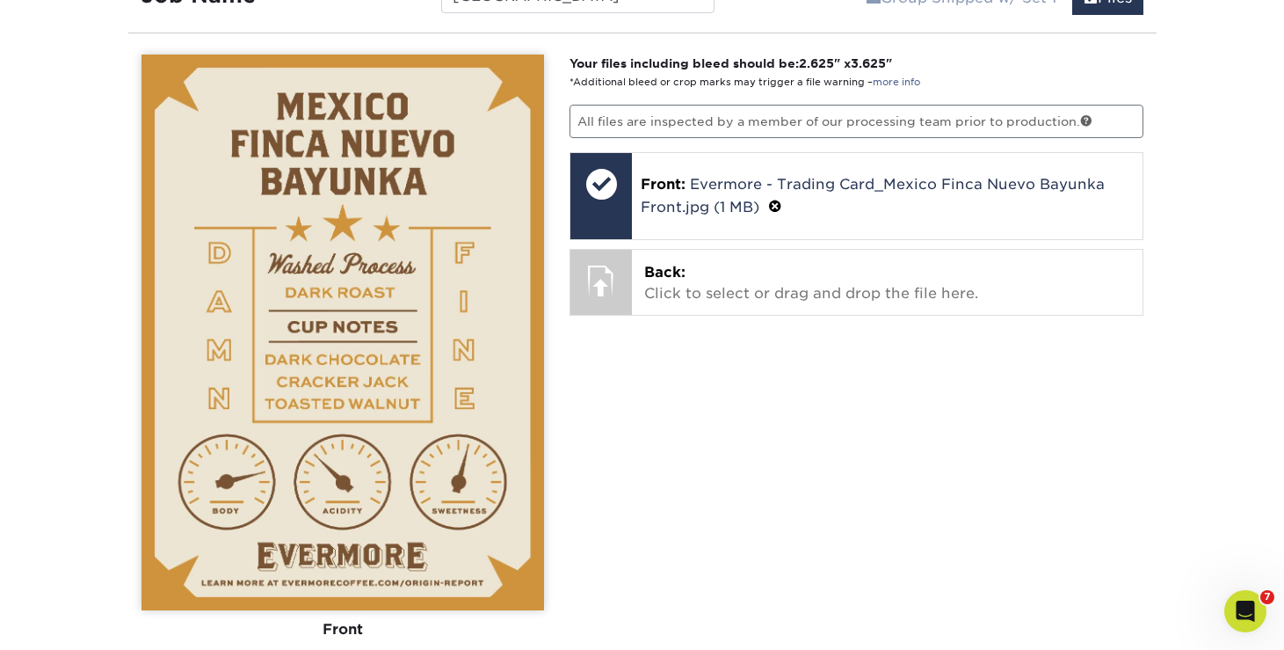
scroll to position [1313, 0]
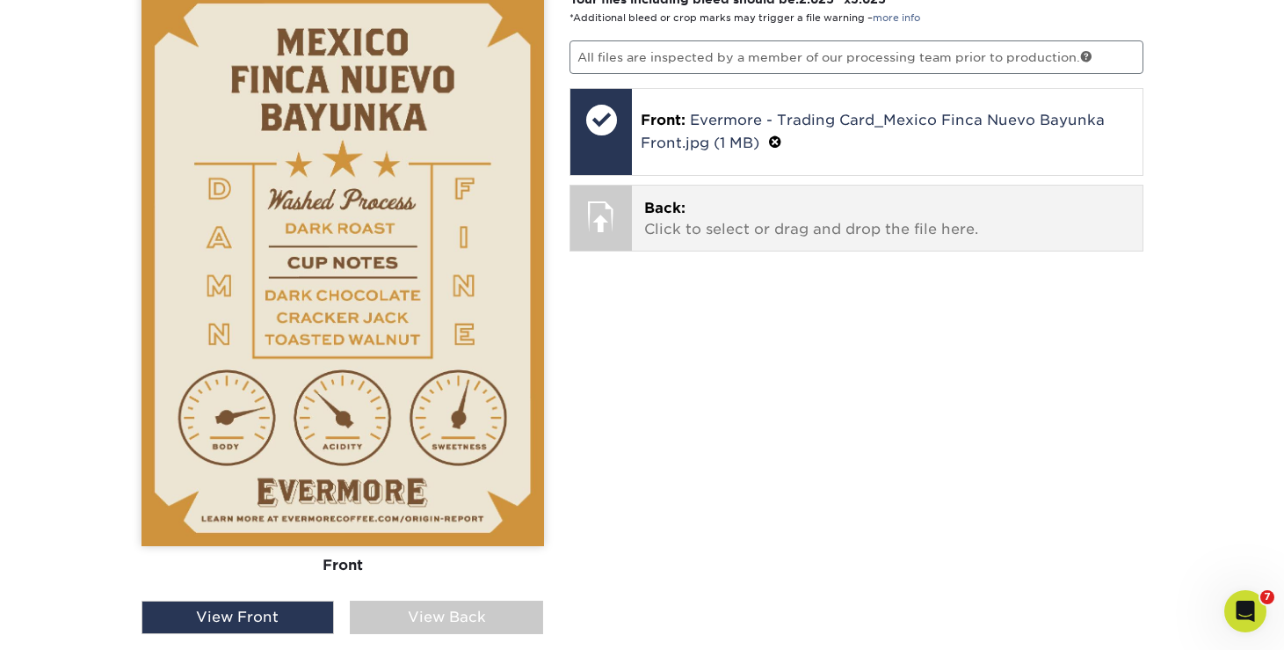
click at [736, 200] on p "Back: Click to select or drag and drop the file here." at bounding box center [887, 219] width 486 height 42
click at [825, 215] on p "Back: Click to select or drag and drop the file here." at bounding box center [887, 219] width 486 height 42
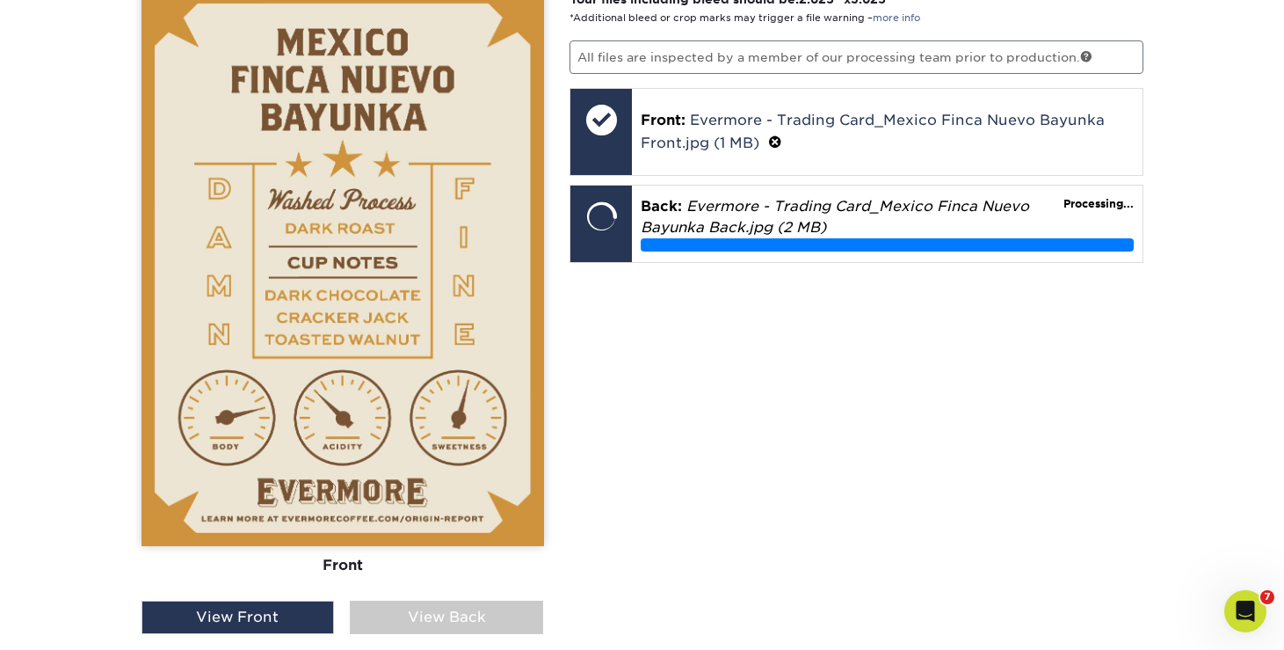
click at [462, 618] on div "View Back" at bounding box center [446, 616] width 193 height 33
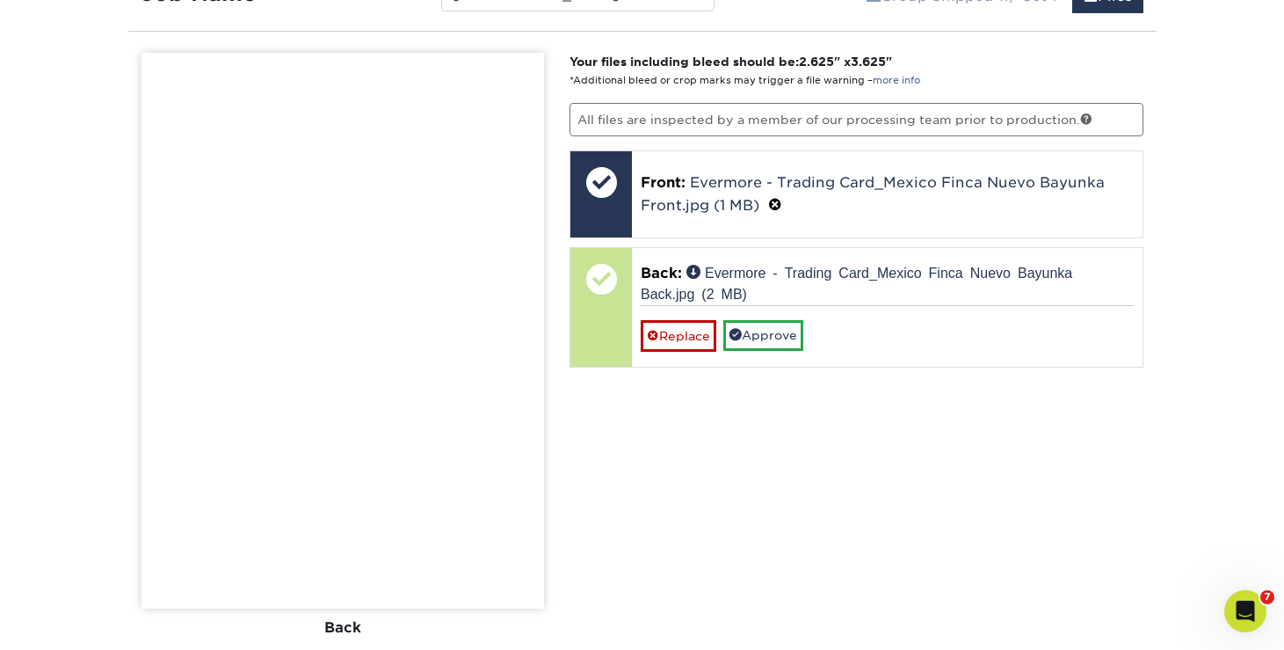
scroll to position [1252, 0]
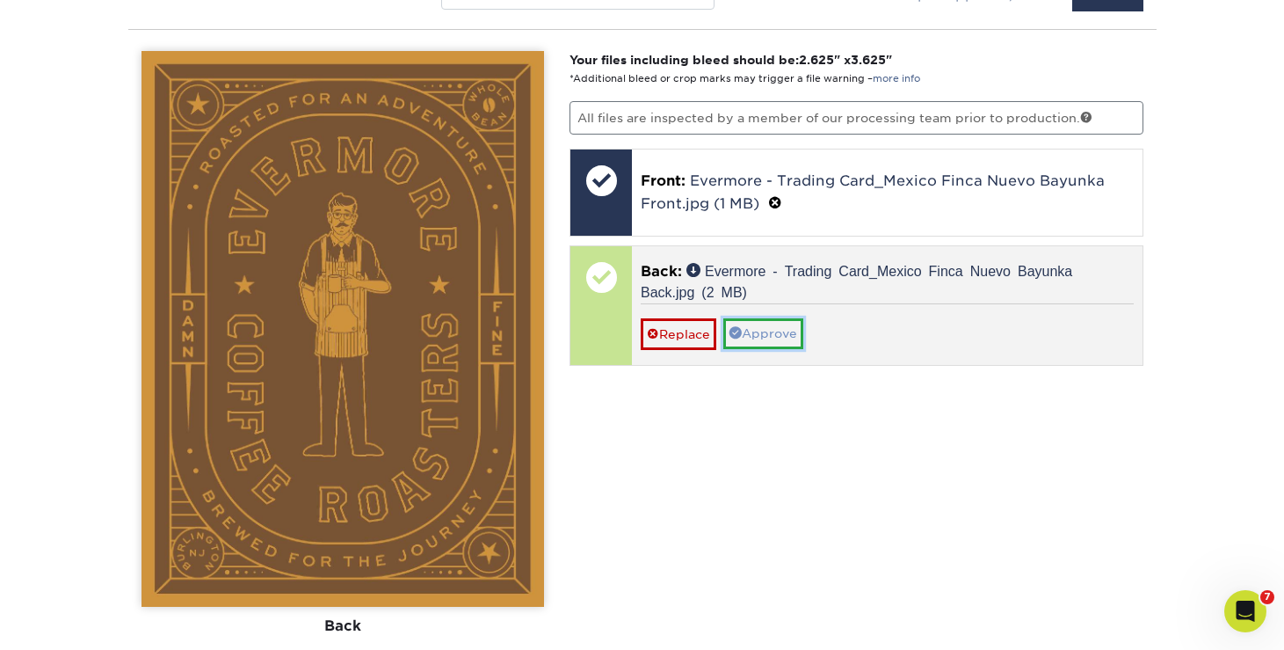
click at [746, 329] on link "Approve" at bounding box center [764, 333] width 80 height 30
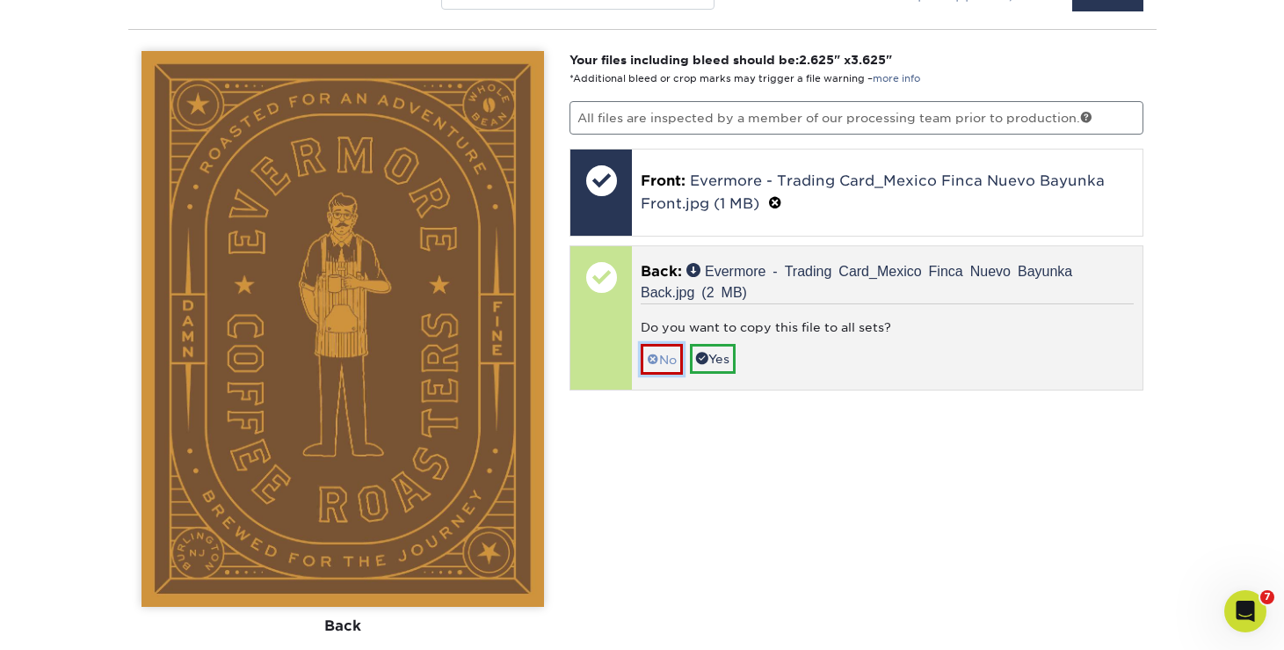
click at [665, 353] on link "No" at bounding box center [662, 359] width 42 height 31
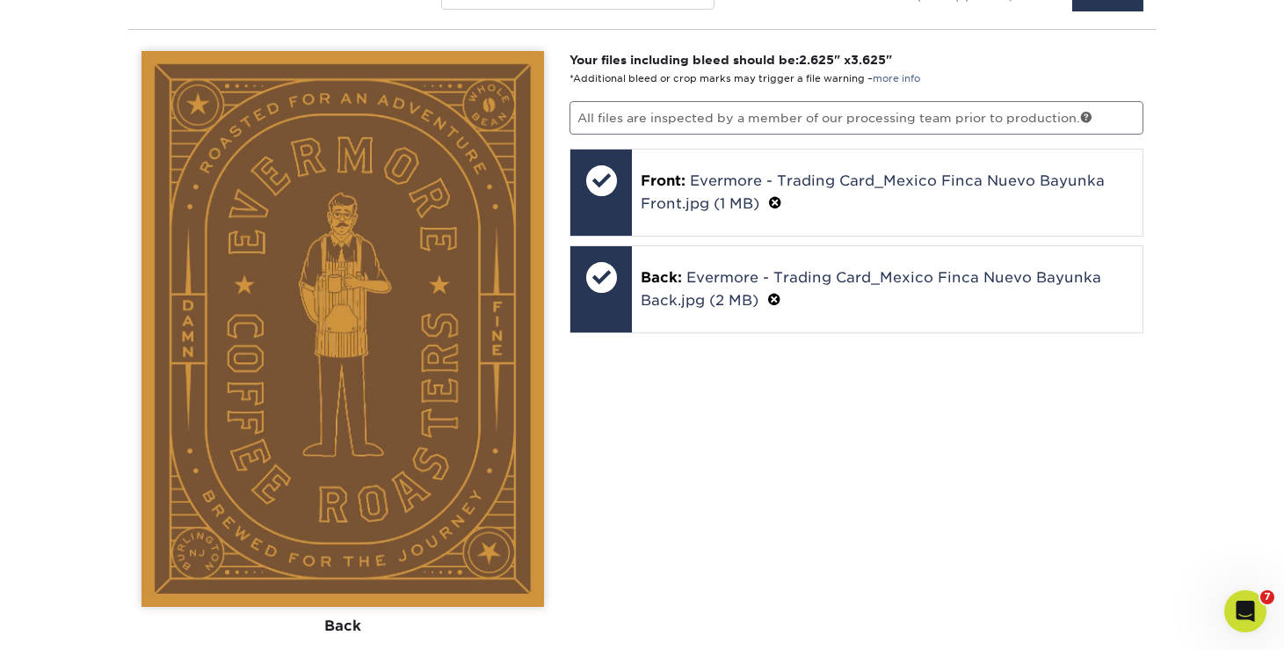
click at [1108, 515] on div "Your files including bleed should be: 2.625 " x 3.625 " *Additional bleed or cr…" at bounding box center [856, 473] width 600 height 845
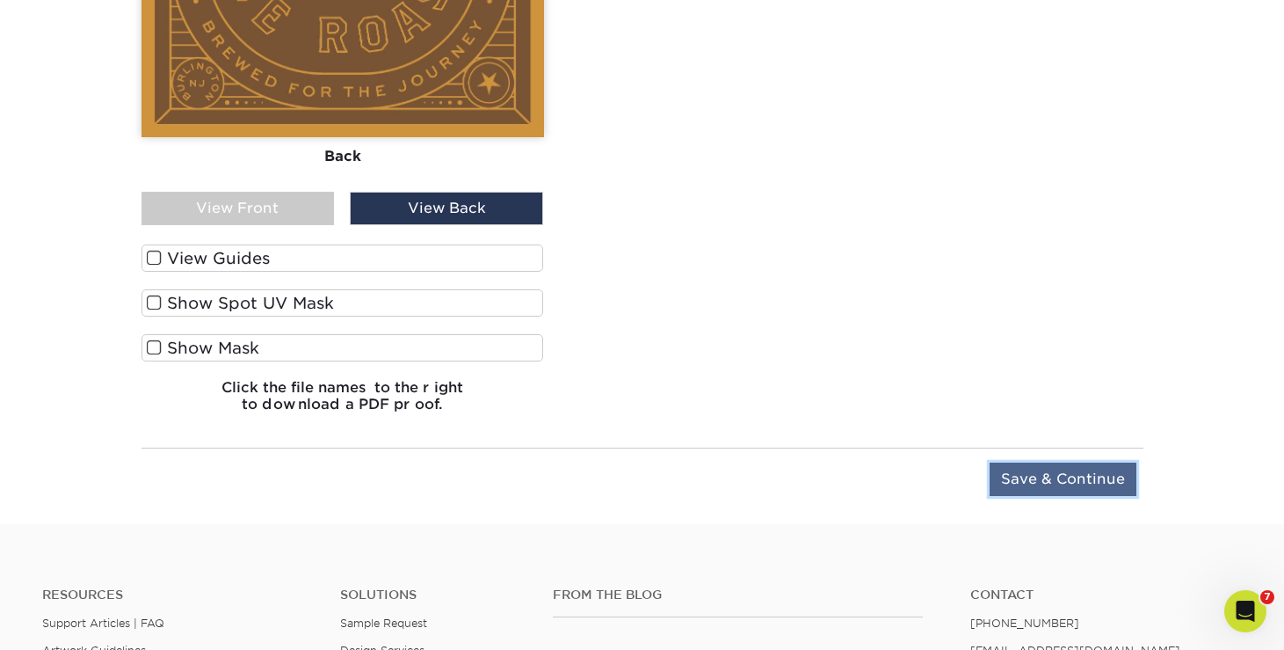
click at [1101, 464] on input "Save & Continue" at bounding box center [1063, 478] width 147 height 33
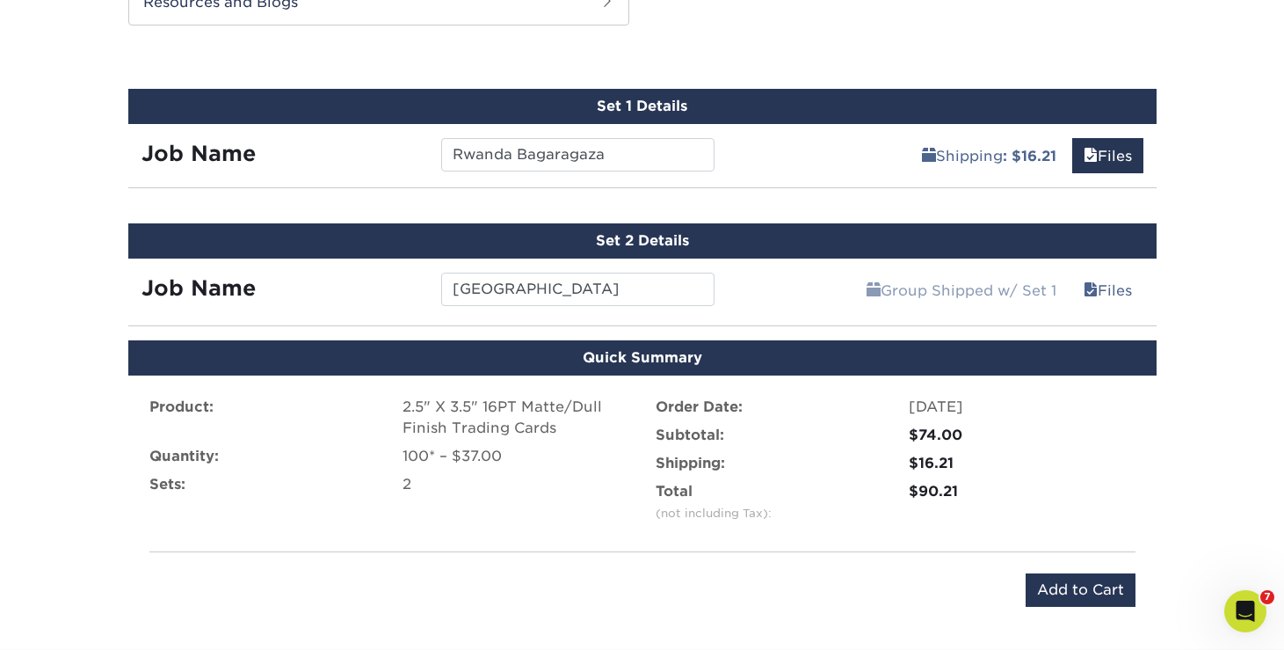
scroll to position [1004, 0]
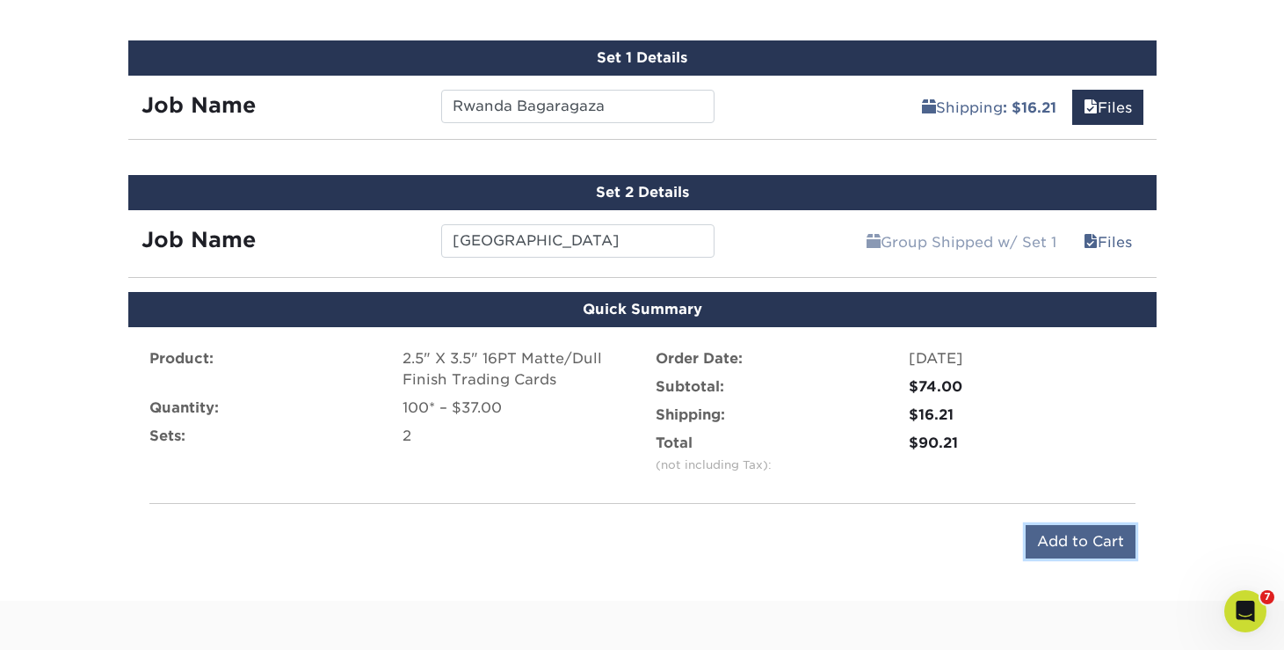
click at [1059, 549] on input "Add to Cart" at bounding box center [1081, 541] width 110 height 33
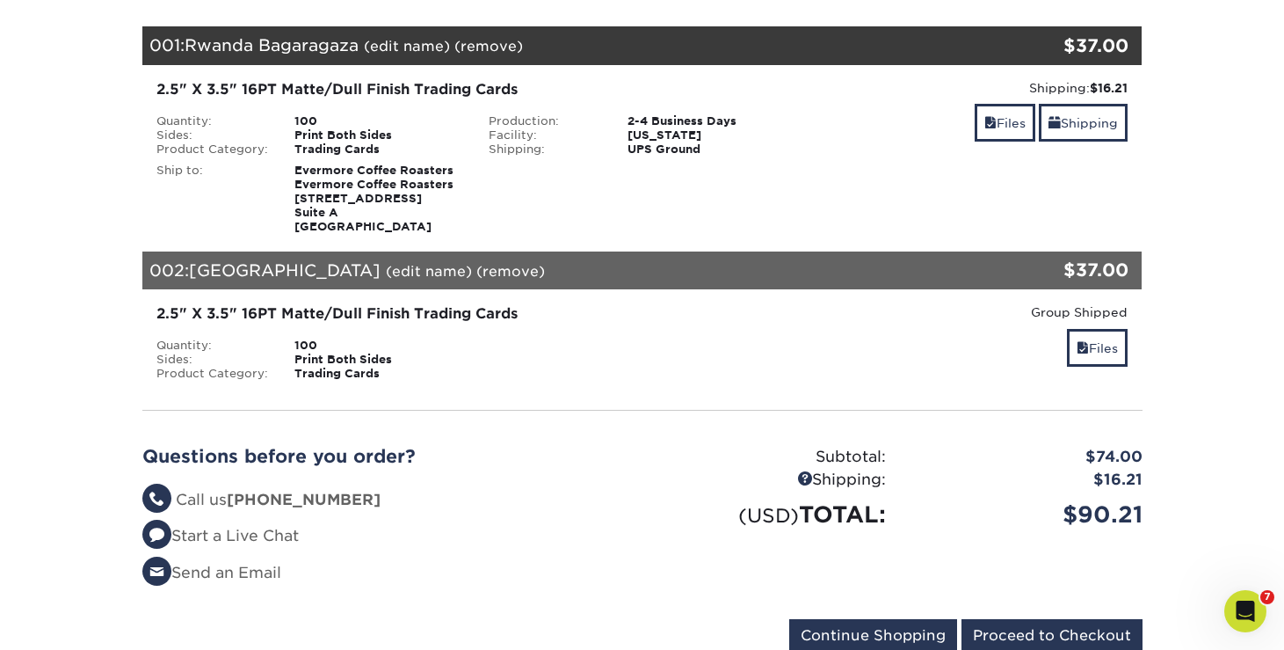
scroll to position [221, 0]
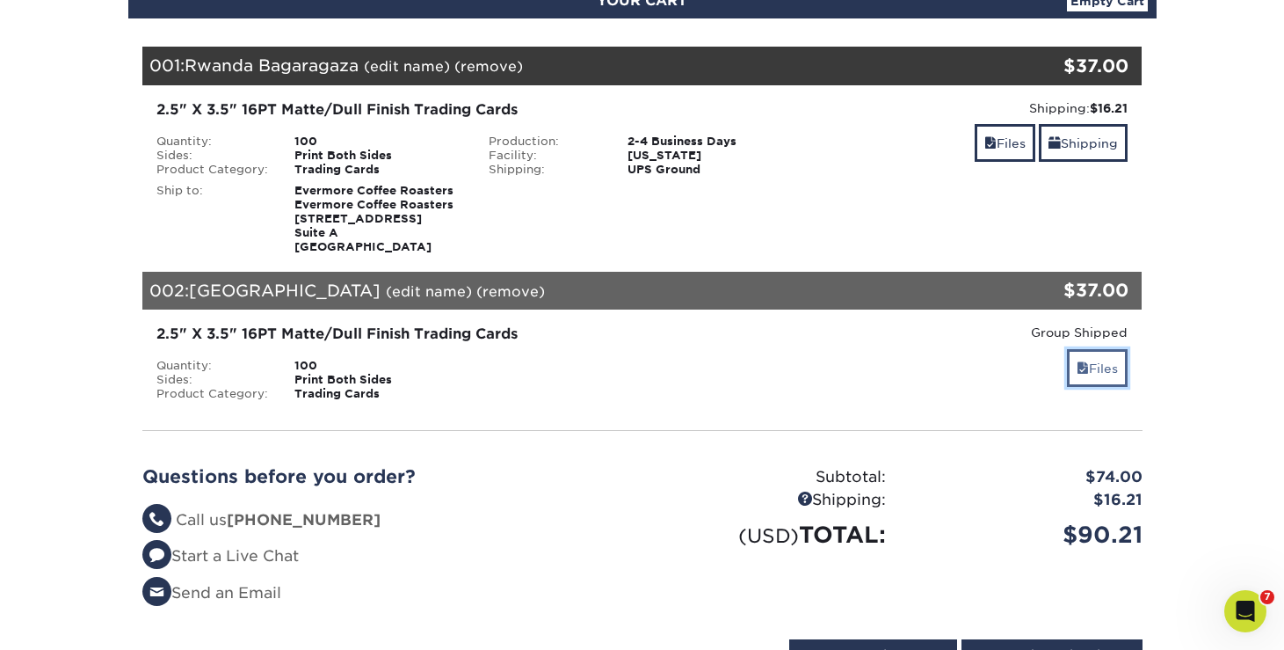
click at [1095, 364] on link "Files" at bounding box center [1097, 368] width 61 height 38
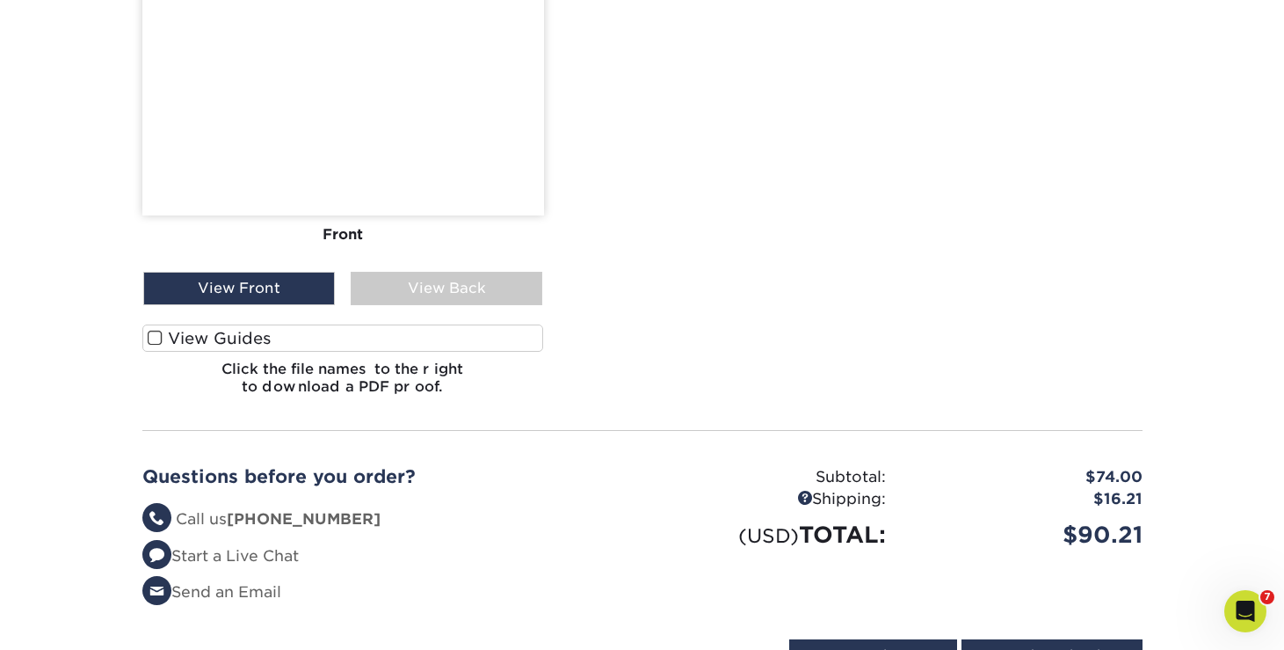
scroll to position [836, 0]
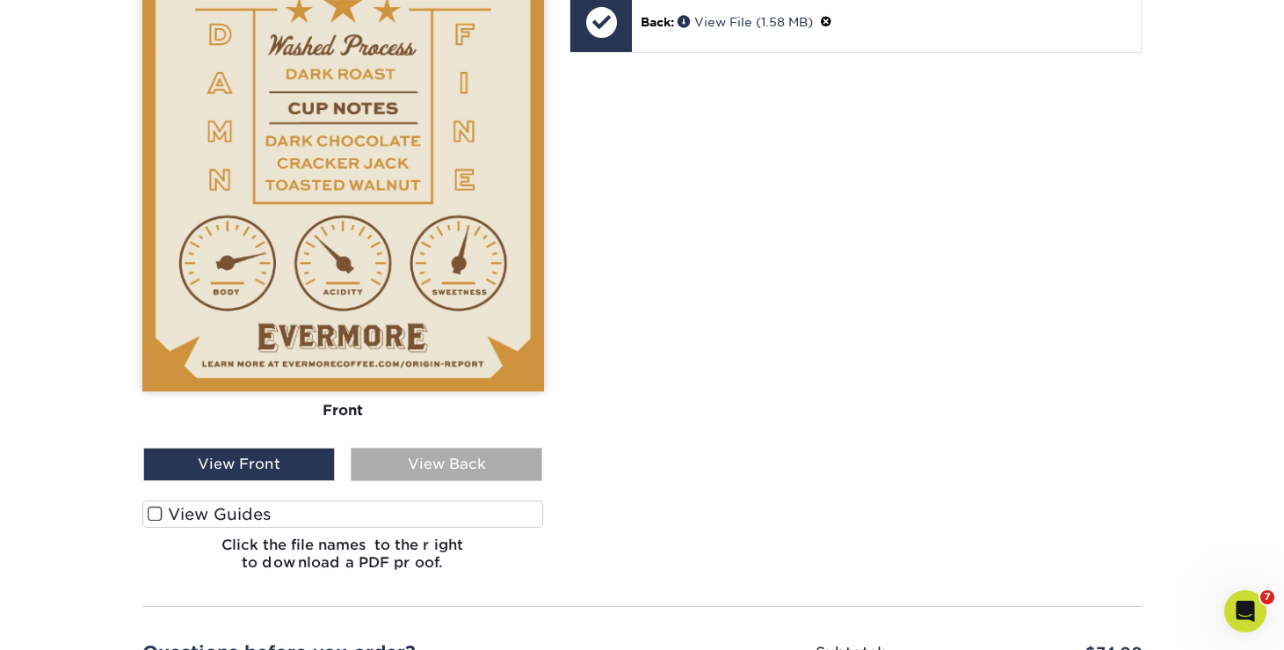
click at [444, 474] on div "View Back" at bounding box center [447, 463] width 192 height 33
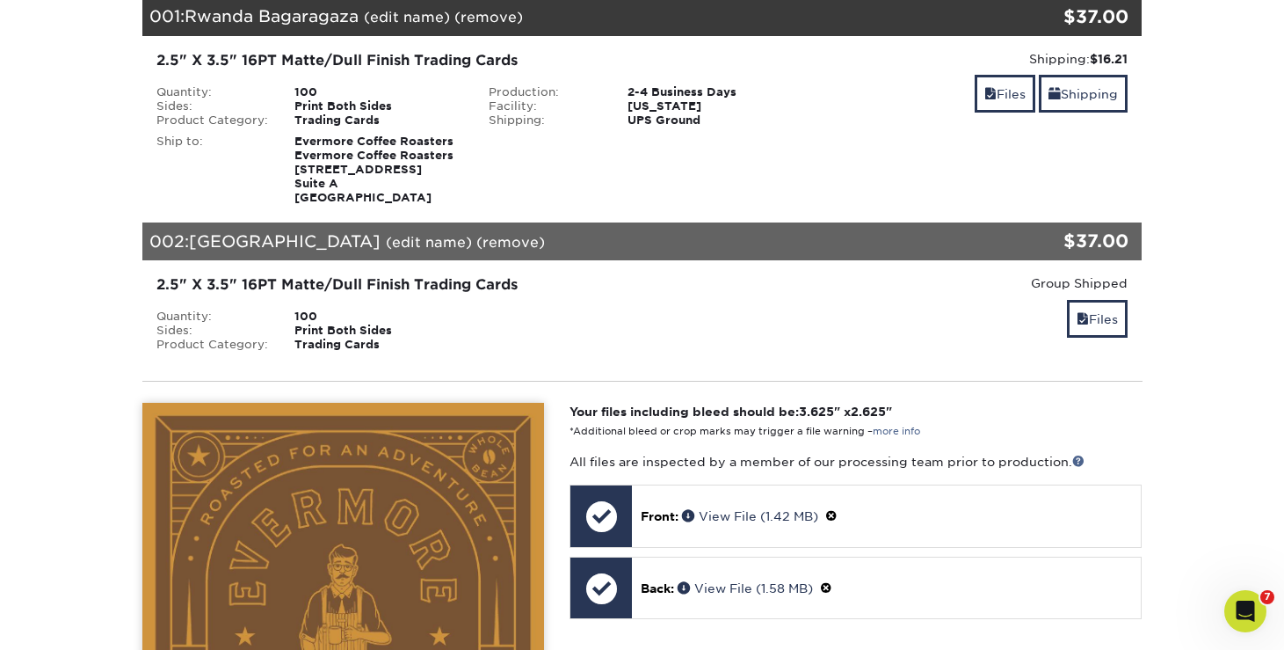
scroll to position [134, 0]
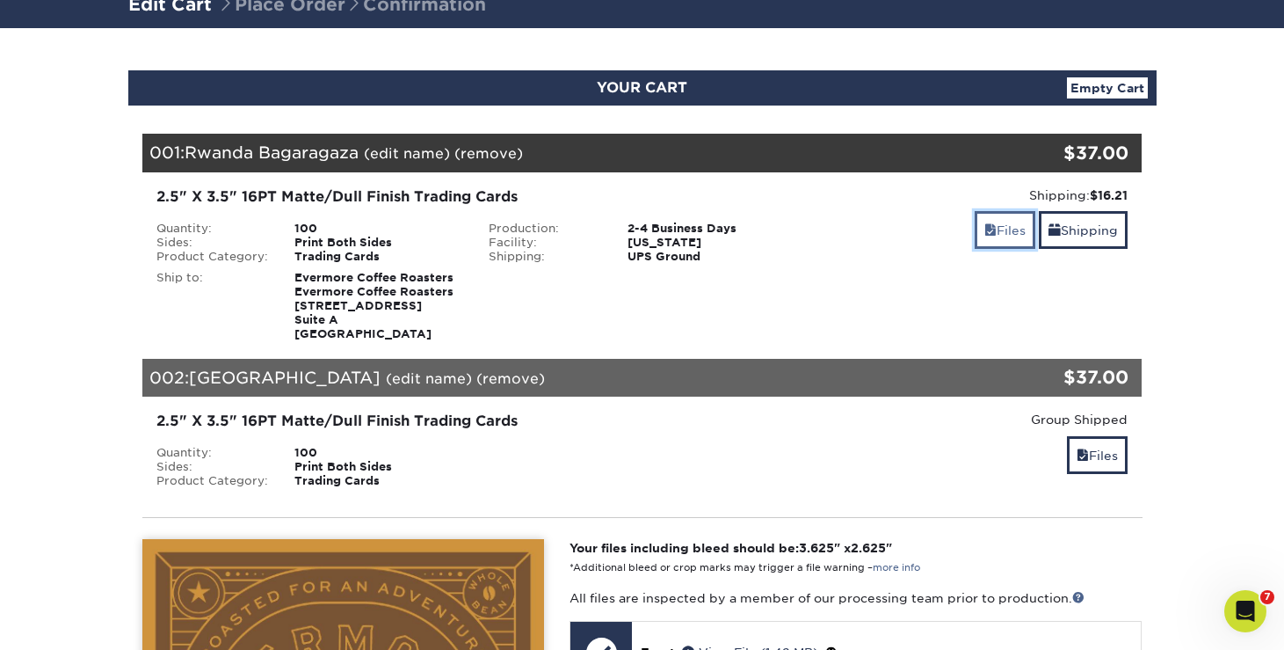
click at [1012, 232] on link "Files" at bounding box center [1005, 230] width 61 height 38
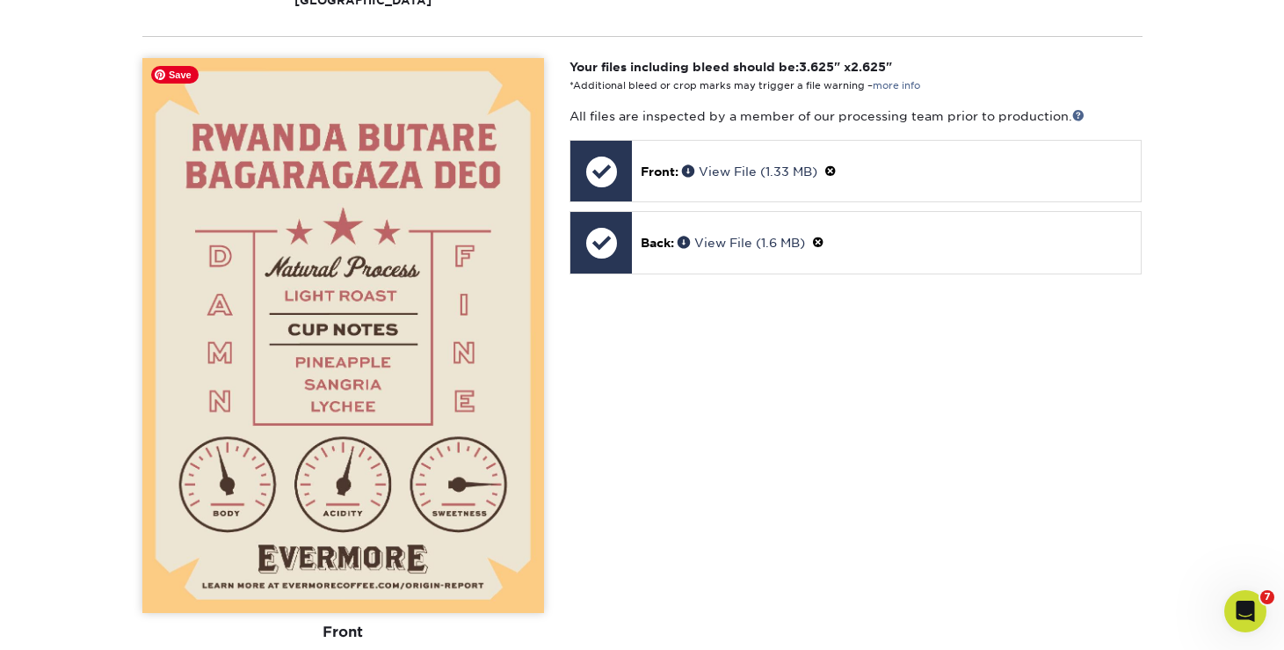
scroll to position [743, 0]
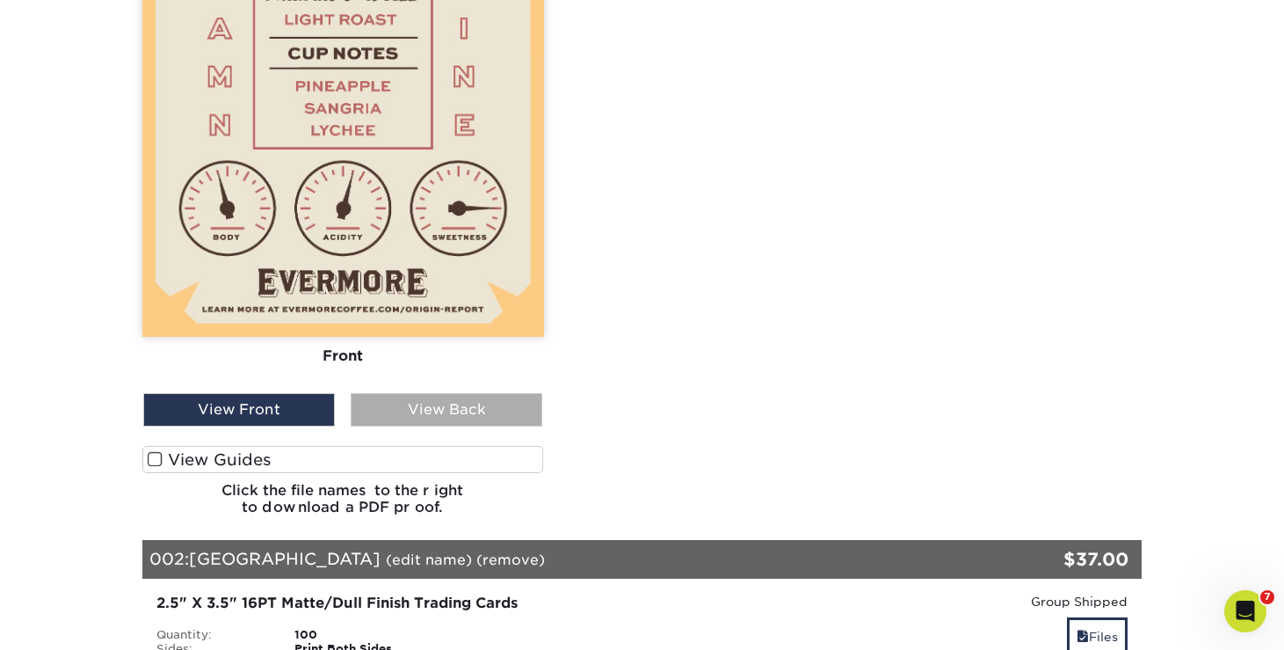
click at [455, 400] on div "View Back" at bounding box center [447, 409] width 192 height 33
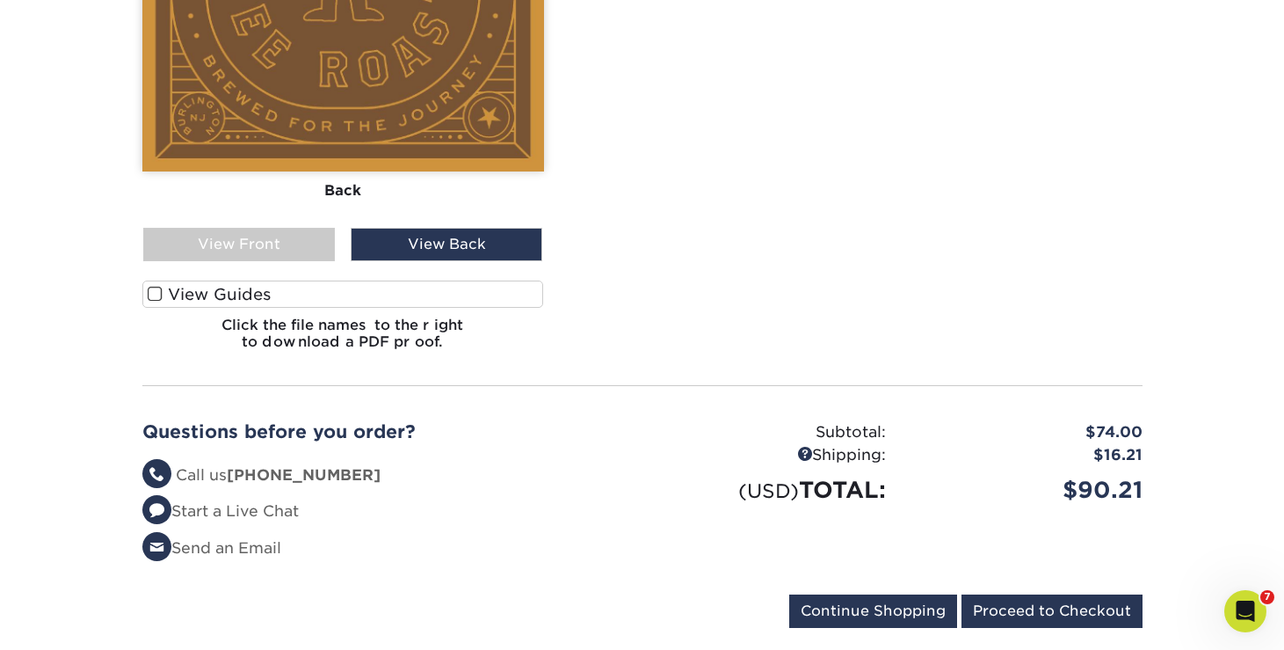
scroll to position [2013, 0]
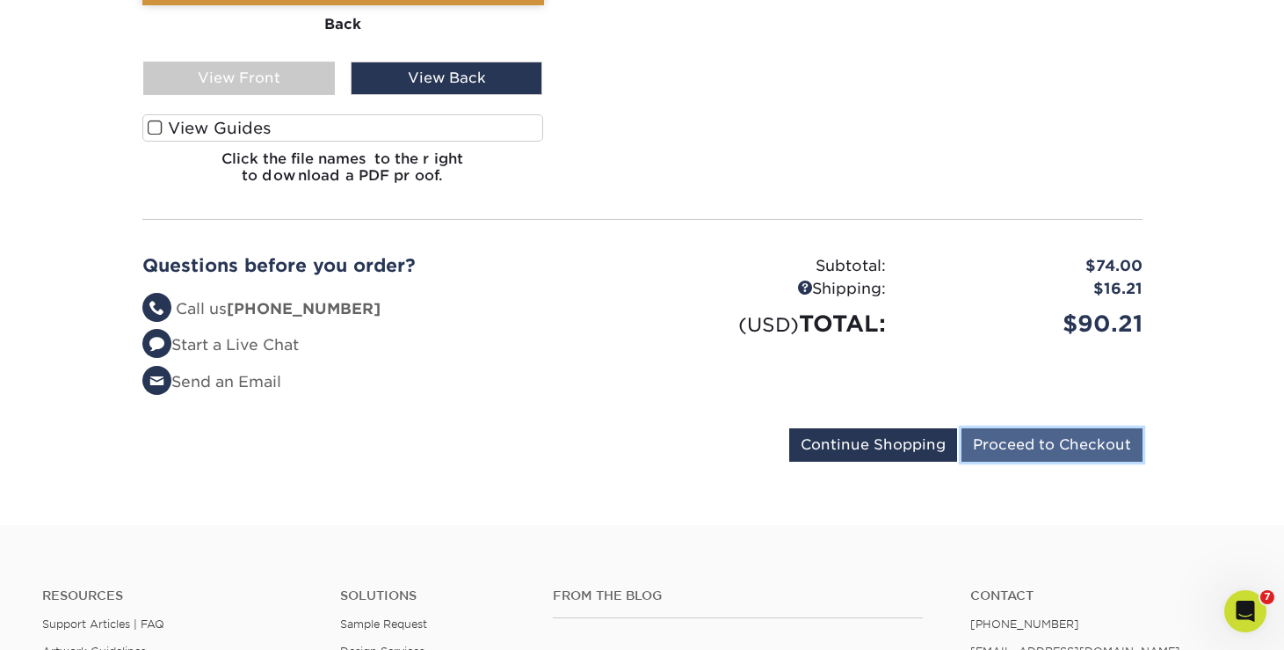
click at [1074, 434] on input "Proceed to Checkout" at bounding box center [1052, 444] width 181 height 33
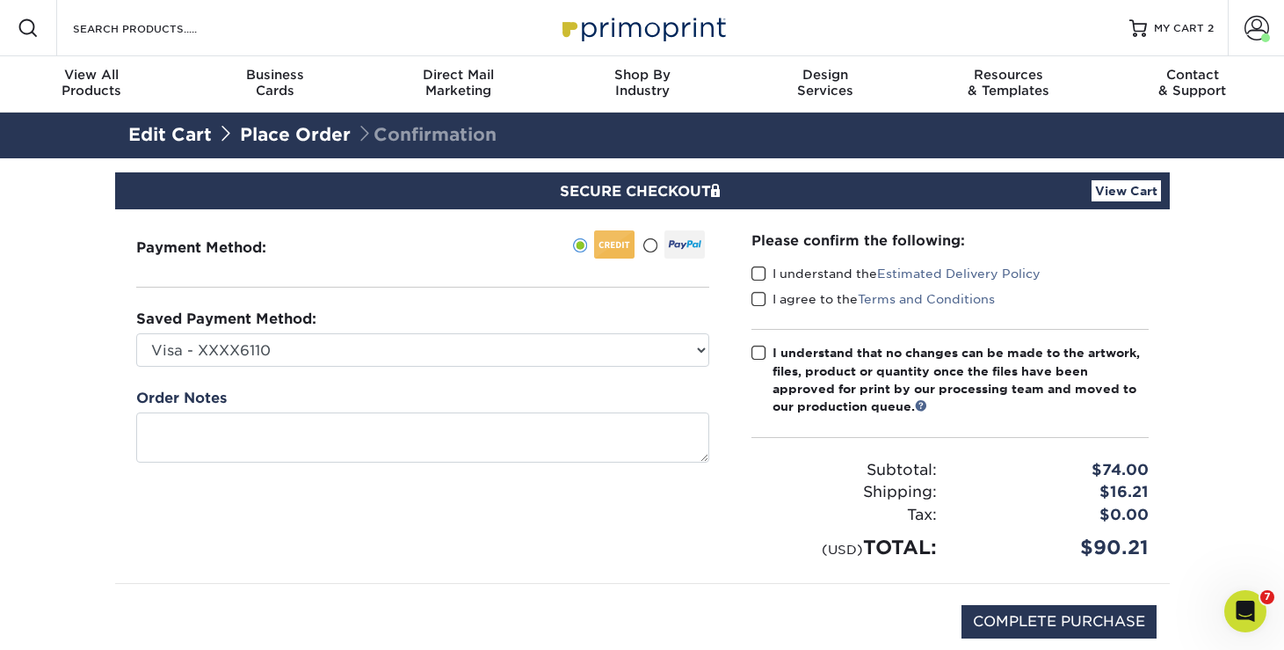
scroll to position [27, 0]
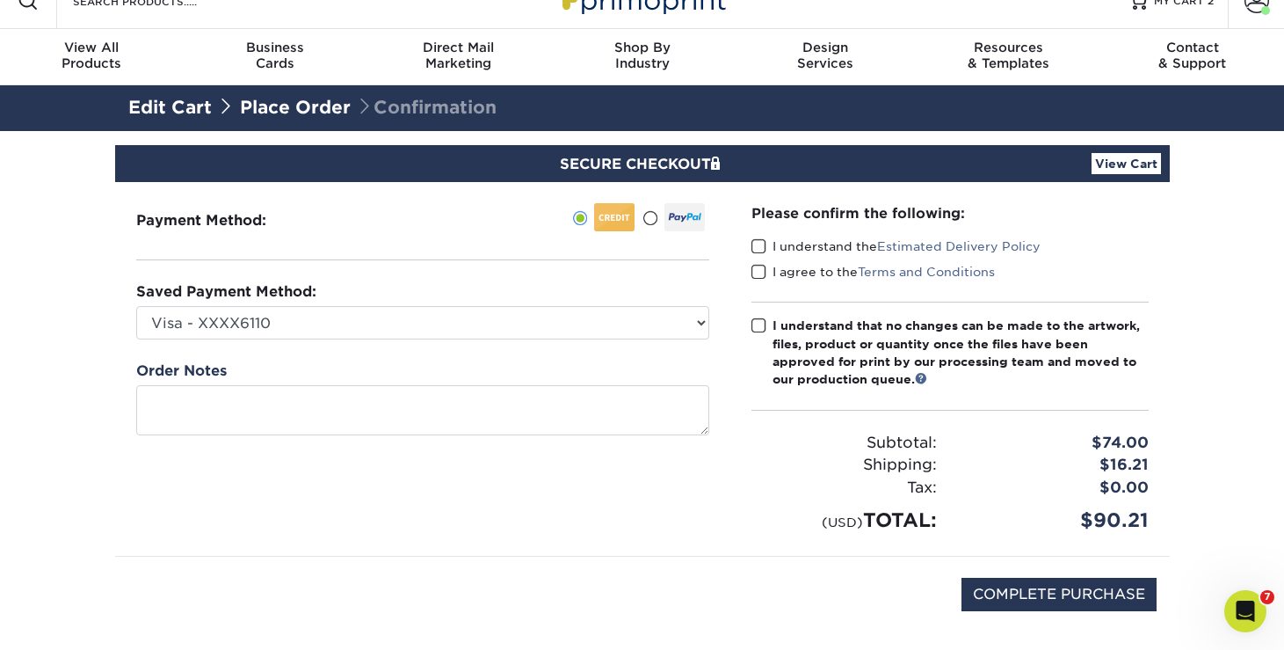
click at [811, 251] on label "I understand the Estimated Delivery Policy" at bounding box center [896, 246] width 289 height 18
click at [0, 0] on input "I understand the Estimated Delivery Policy" at bounding box center [0, 0] width 0 height 0
click at [807, 273] on label "I agree to the Terms and Conditions" at bounding box center [874, 272] width 244 height 18
click at [0, 0] on input "I agree to the Terms and Conditions" at bounding box center [0, 0] width 0 height 0
click at [797, 331] on div "I understand that no changes can be made to the artwork, files, product or quan…" at bounding box center [961, 352] width 376 height 72
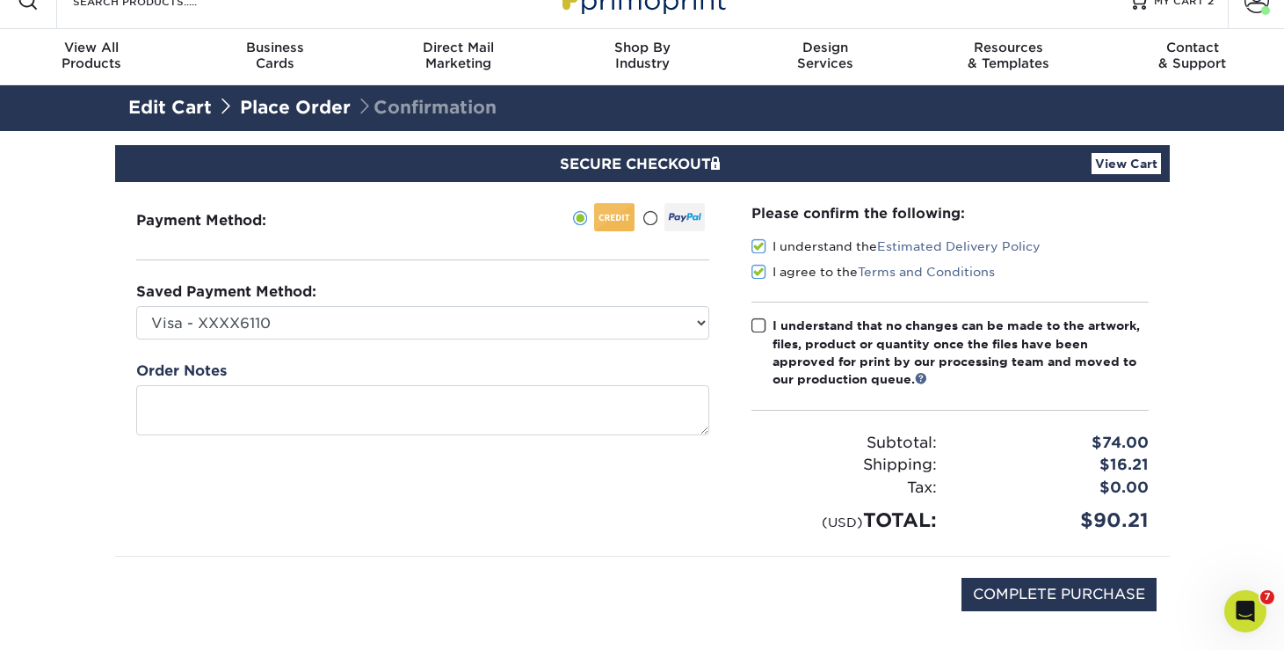
click at [0, 0] on input "I understand that no changes can be made to the artwork, files, product or quan…" at bounding box center [0, 0] width 0 height 0
click at [1088, 586] on input "COMPLETE PURCHASE" at bounding box center [1059, 594] width 195 height 33
type input "PROCESSING, PLEASE WAIT..."
